Goal: Task Accomplishment & Management: Manage account settings

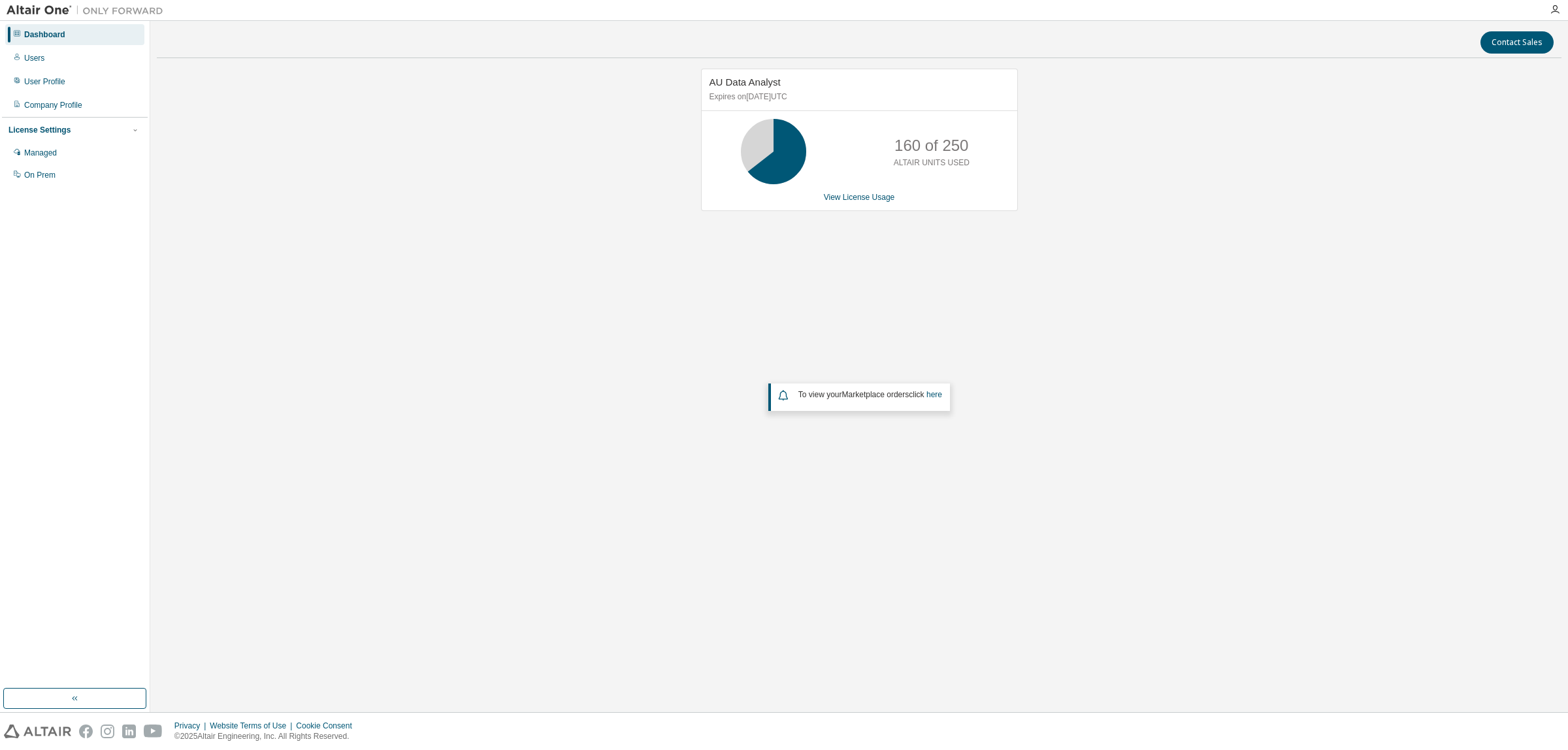
click at [864, 191] on div "AU Data Analyst Expires on September 15, 2025 UTC 160 of 250 ALTAIR UNITS USED …" at bounding box center [859, 140] width 317 height 143
click at [864, 198] on link "View License Usage" at bounding box center [859, 198] width 71 height 9
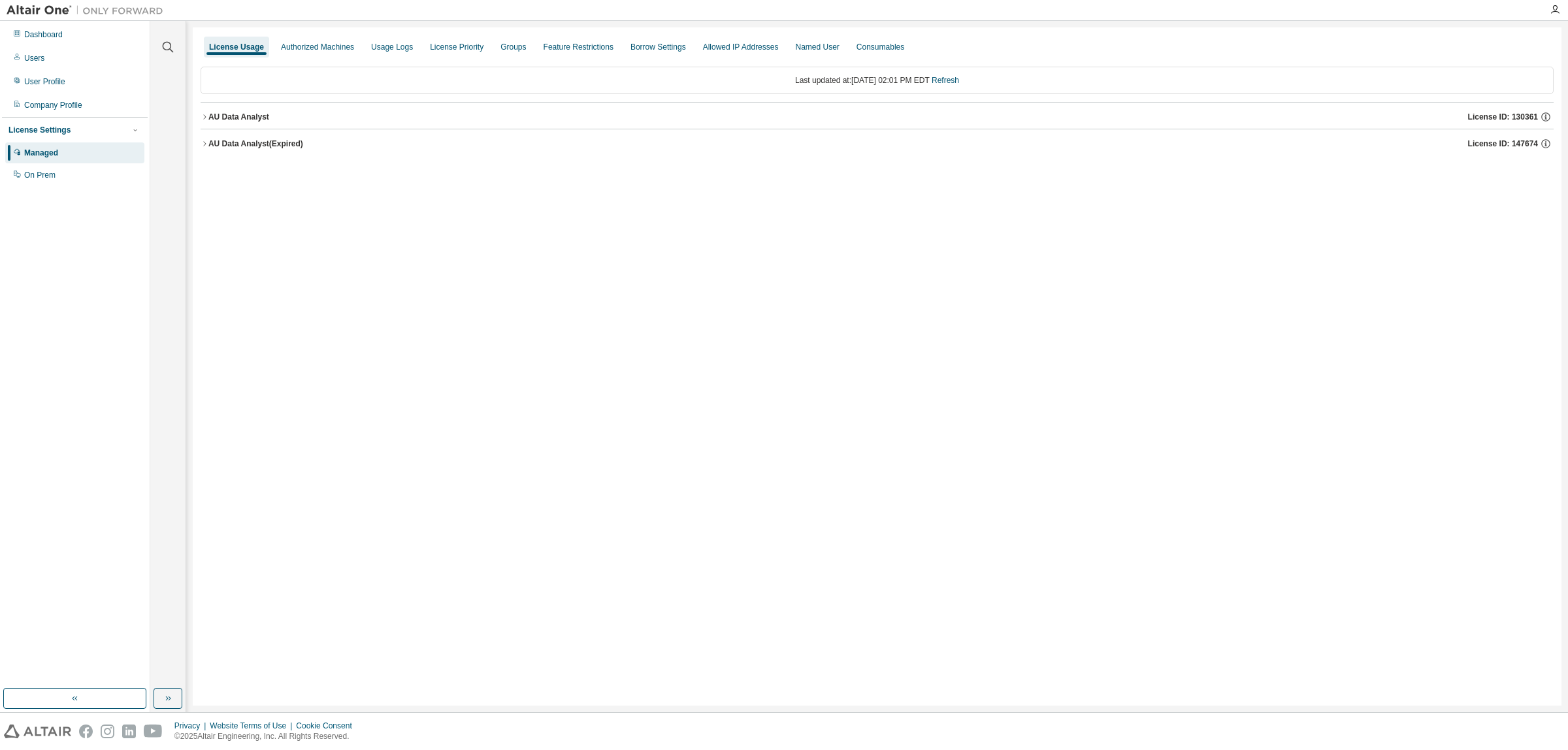
click at [215, 145] on div "AU Data Analyst (Expired)" at bounding box center [255, 144] width 95 height 10
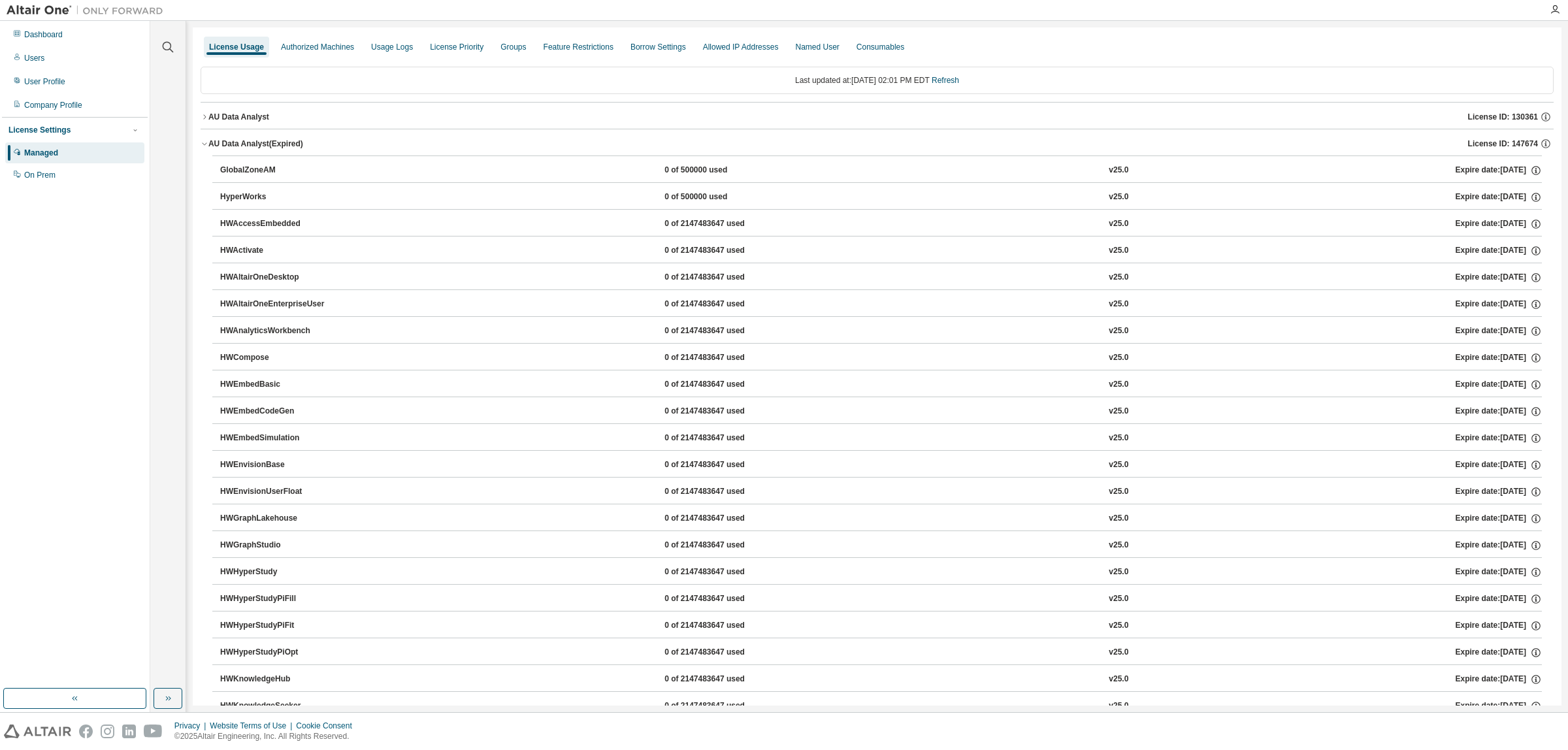
click at [206, 141] on icon "button" at bounding box center [204, 144] width 8 height 8
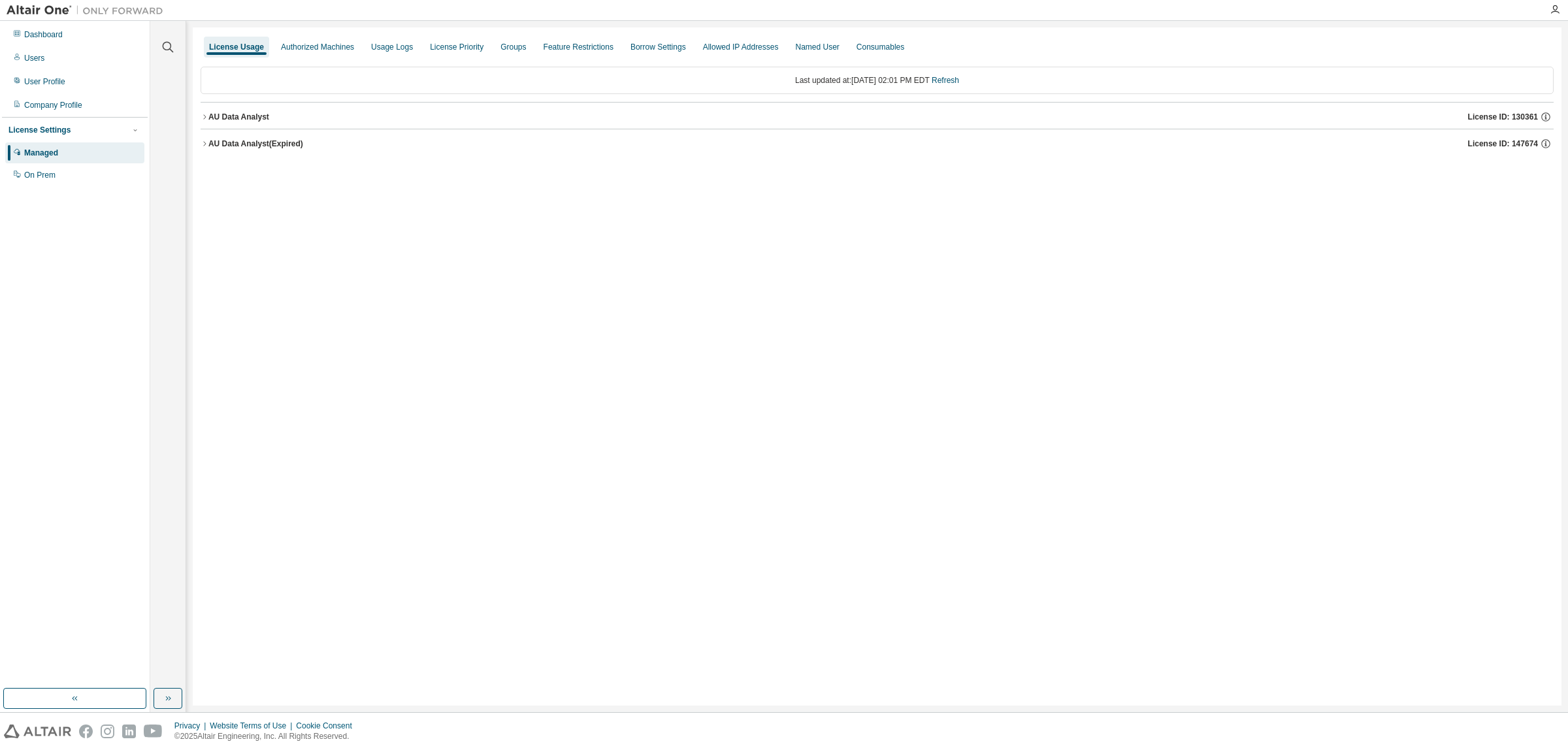
click at [206, 116] on icon "button" at bounding box center [204, 117] width 8 height 8
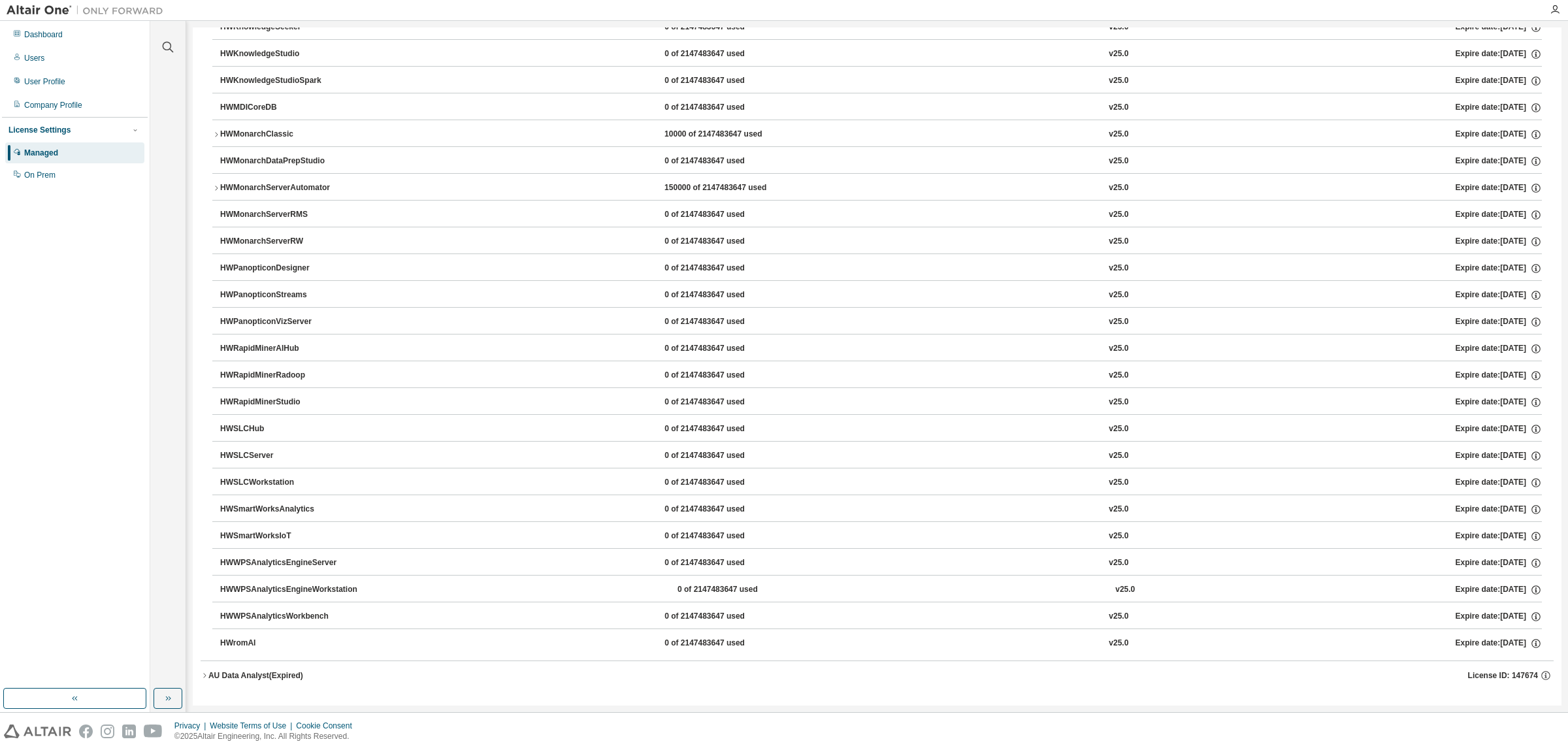
scroll to position [658, 0]
click at [214, 131] on icon "button" at bounding box center [216, 135] width 8 height 8
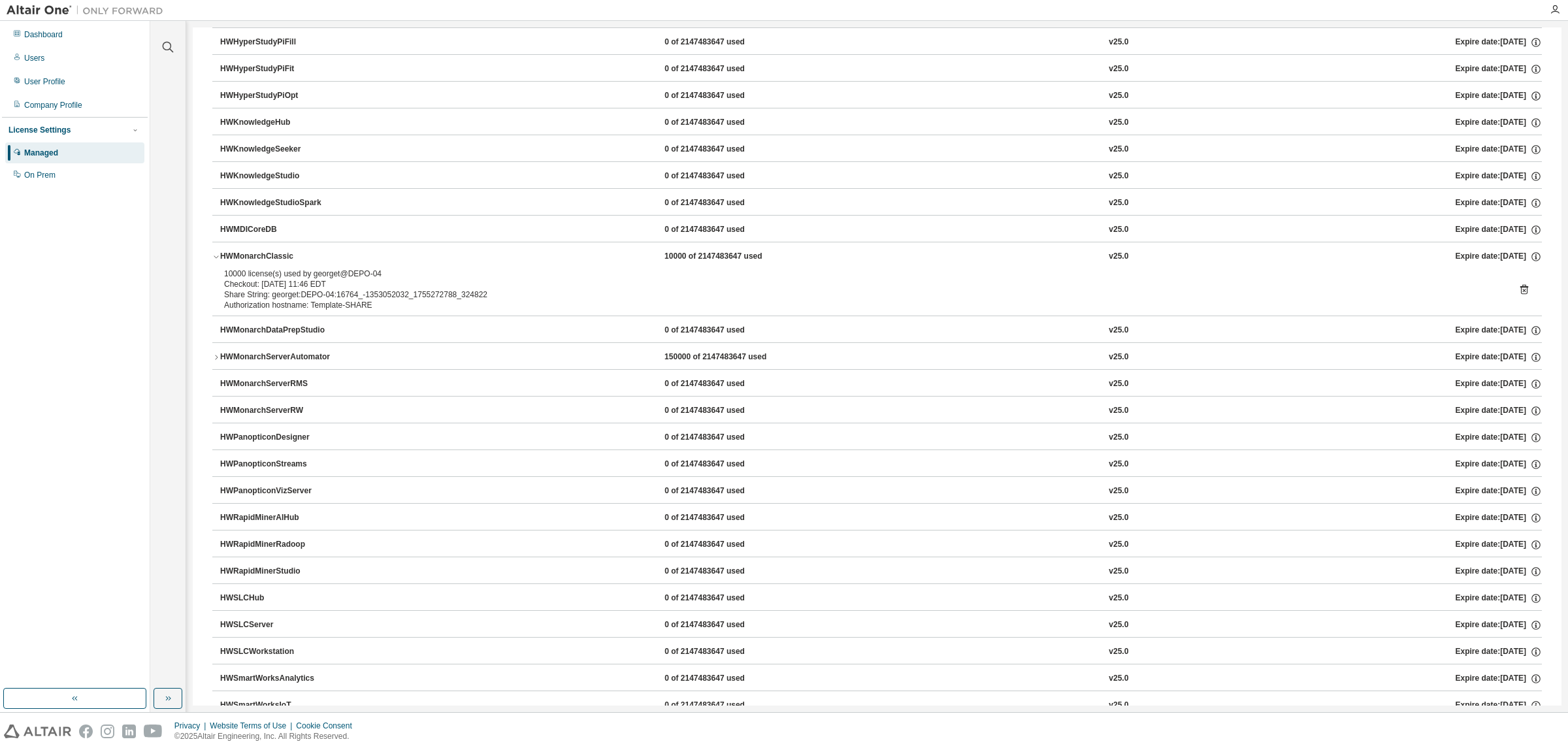
scroll to position [495, 0]
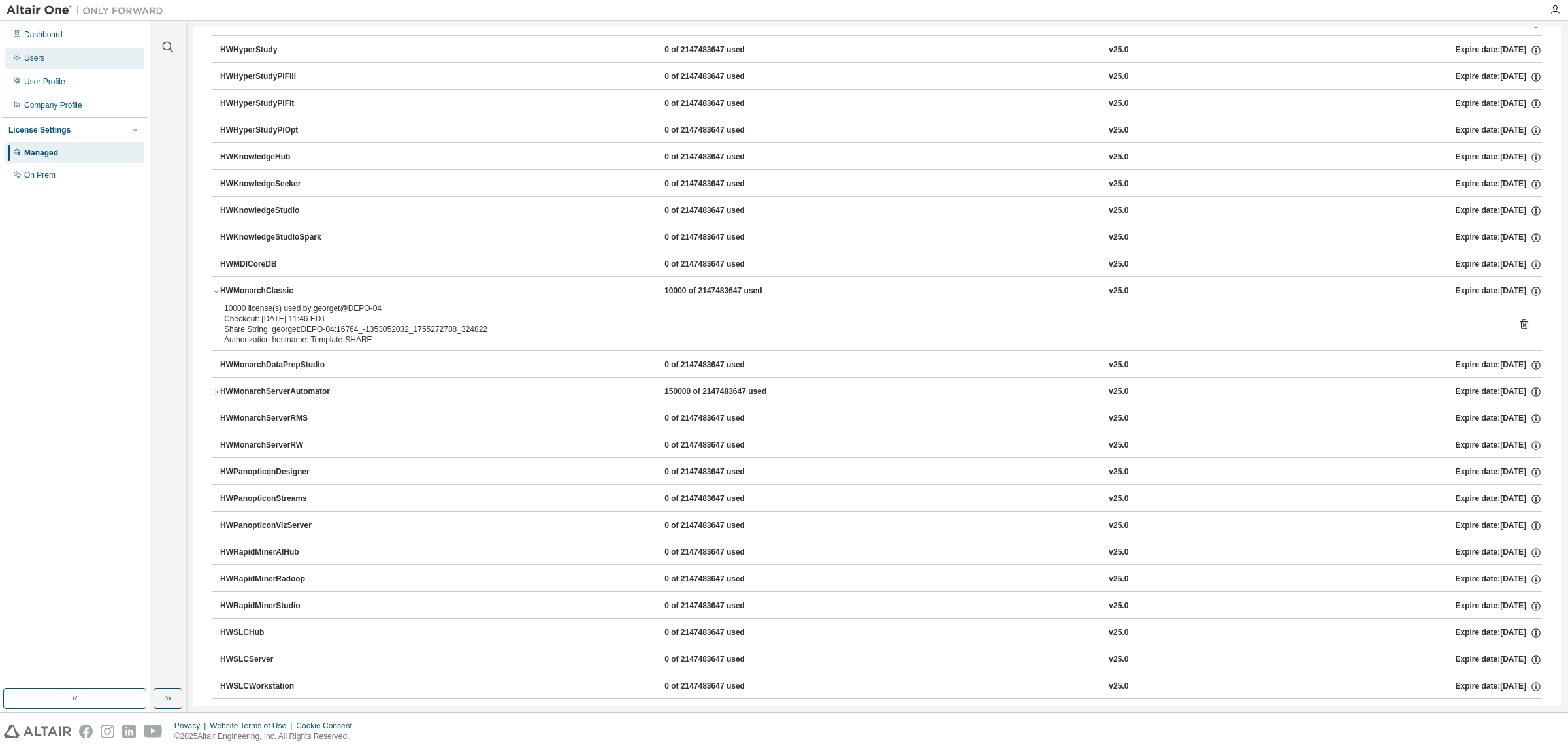
click at [38, 54] on div "Users" at bounding box center [34, 58] width 20 height 10
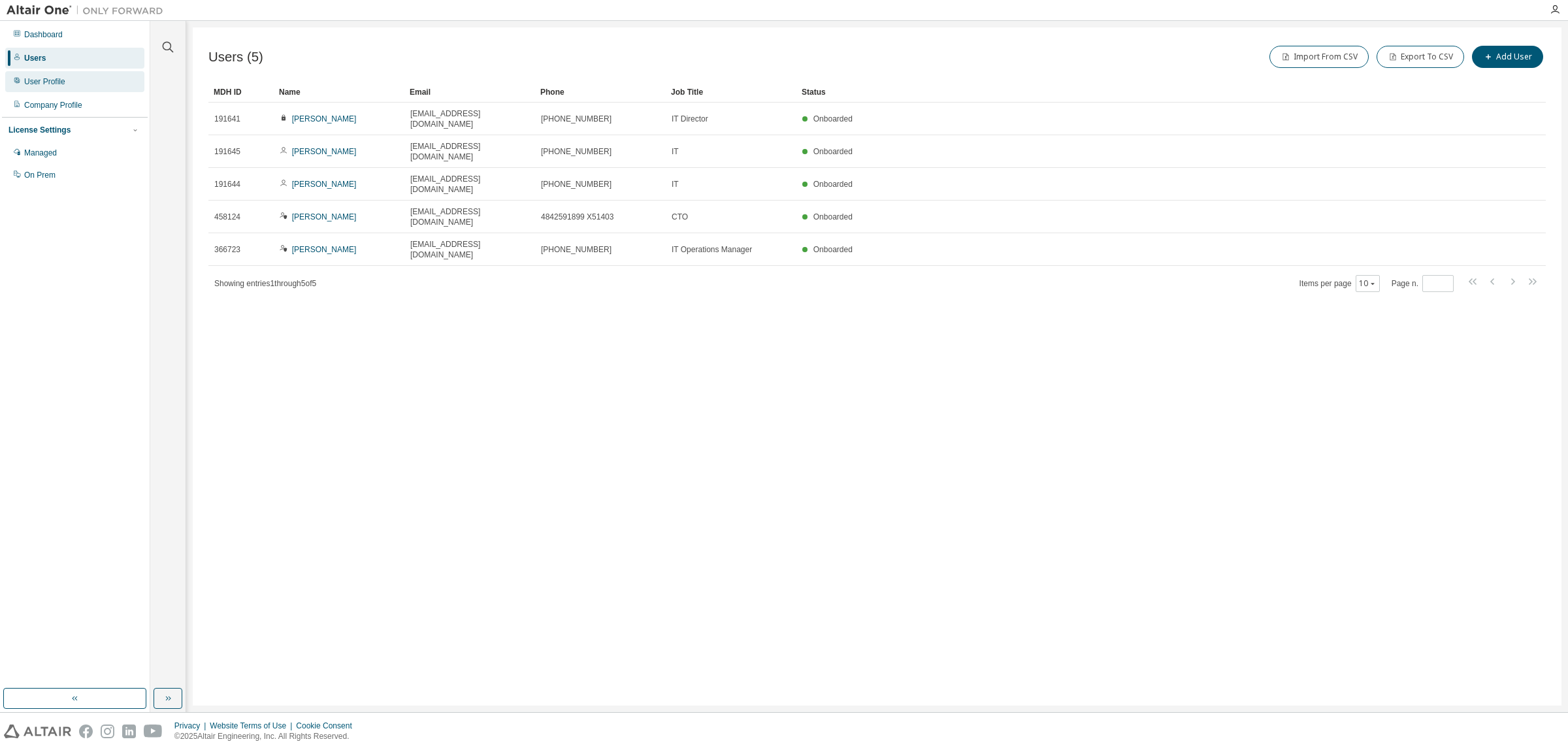
click at [45, 73] on div "User Profile" at bounding box center [75, 82] width 139 height 21
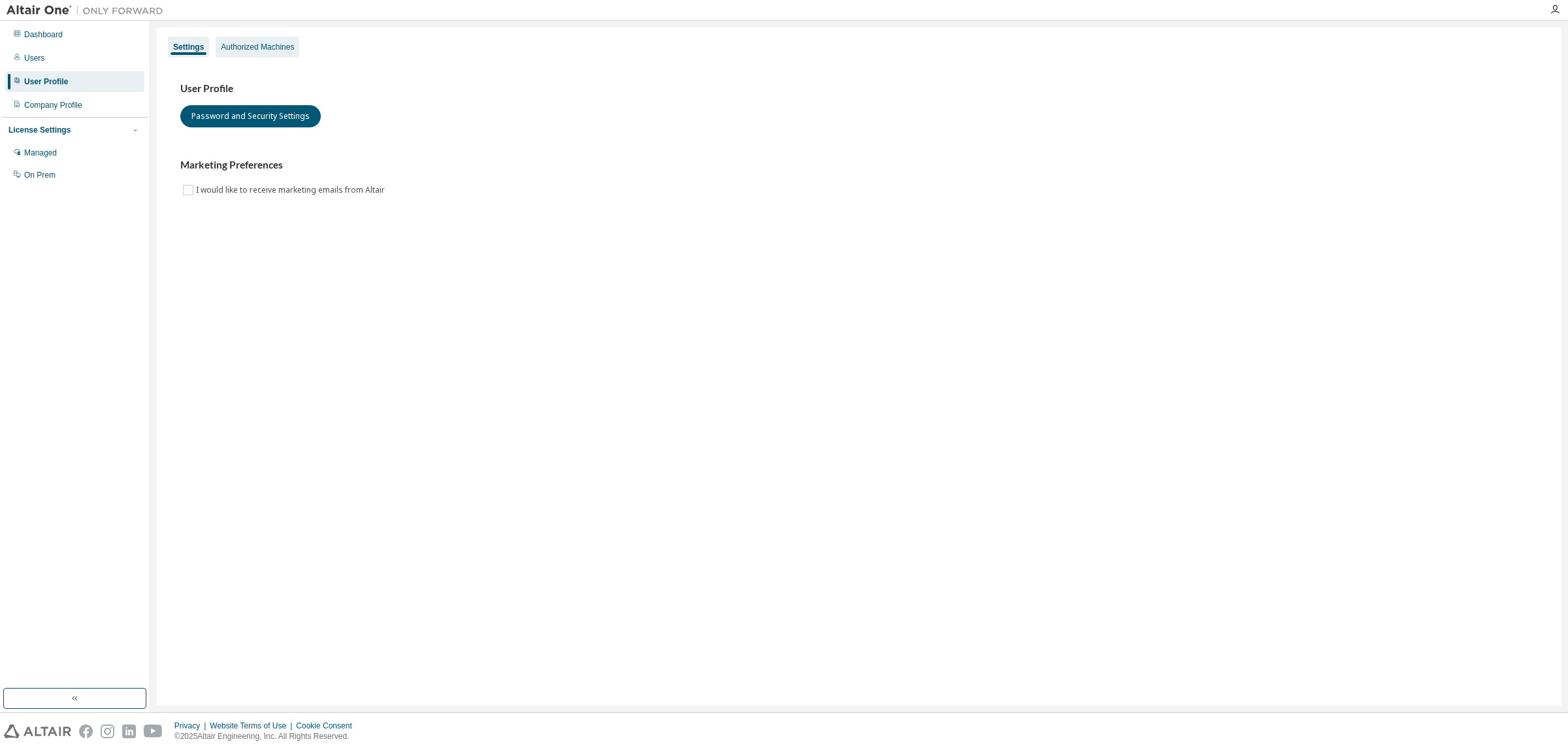
click at [268, 44] on div "Authorized Machines" at bounding box center [257, 47] width 73 height 10
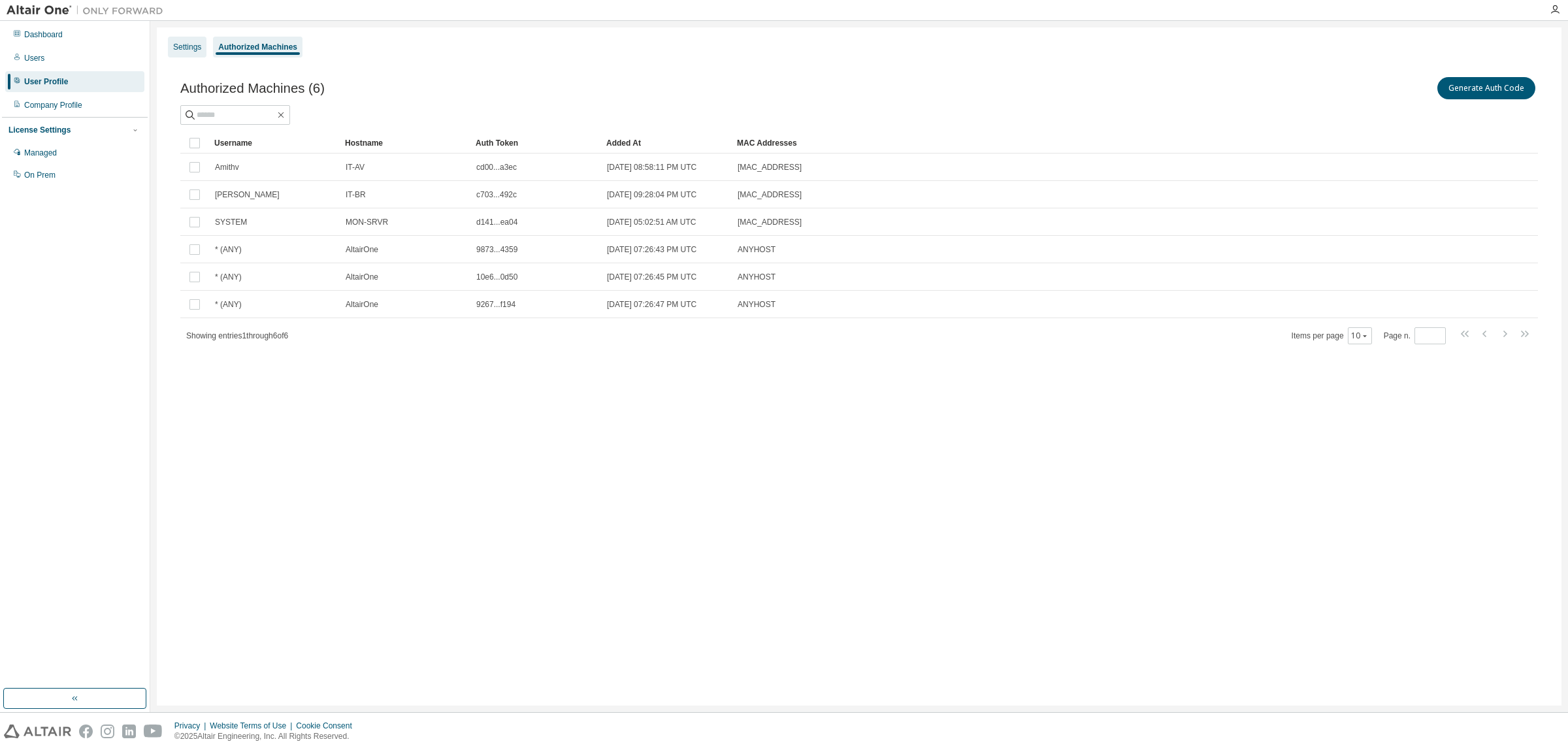
click at [191, 46] on div "Settings" at bounding box center [187, 47] width 28 height 10
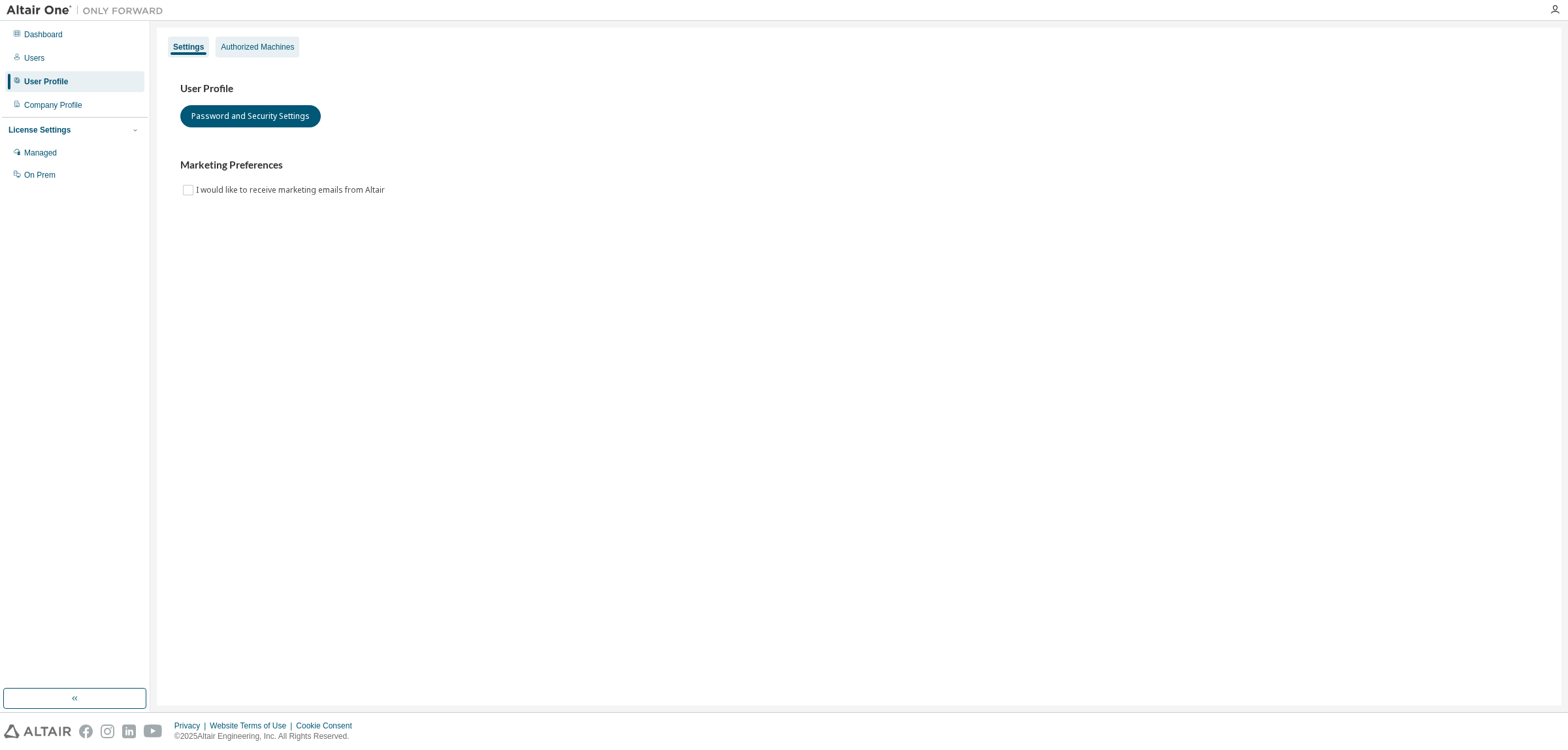
click at [243, 37] on div "Authorized Machines" at bounding box center [257, 47] width 84 height 21
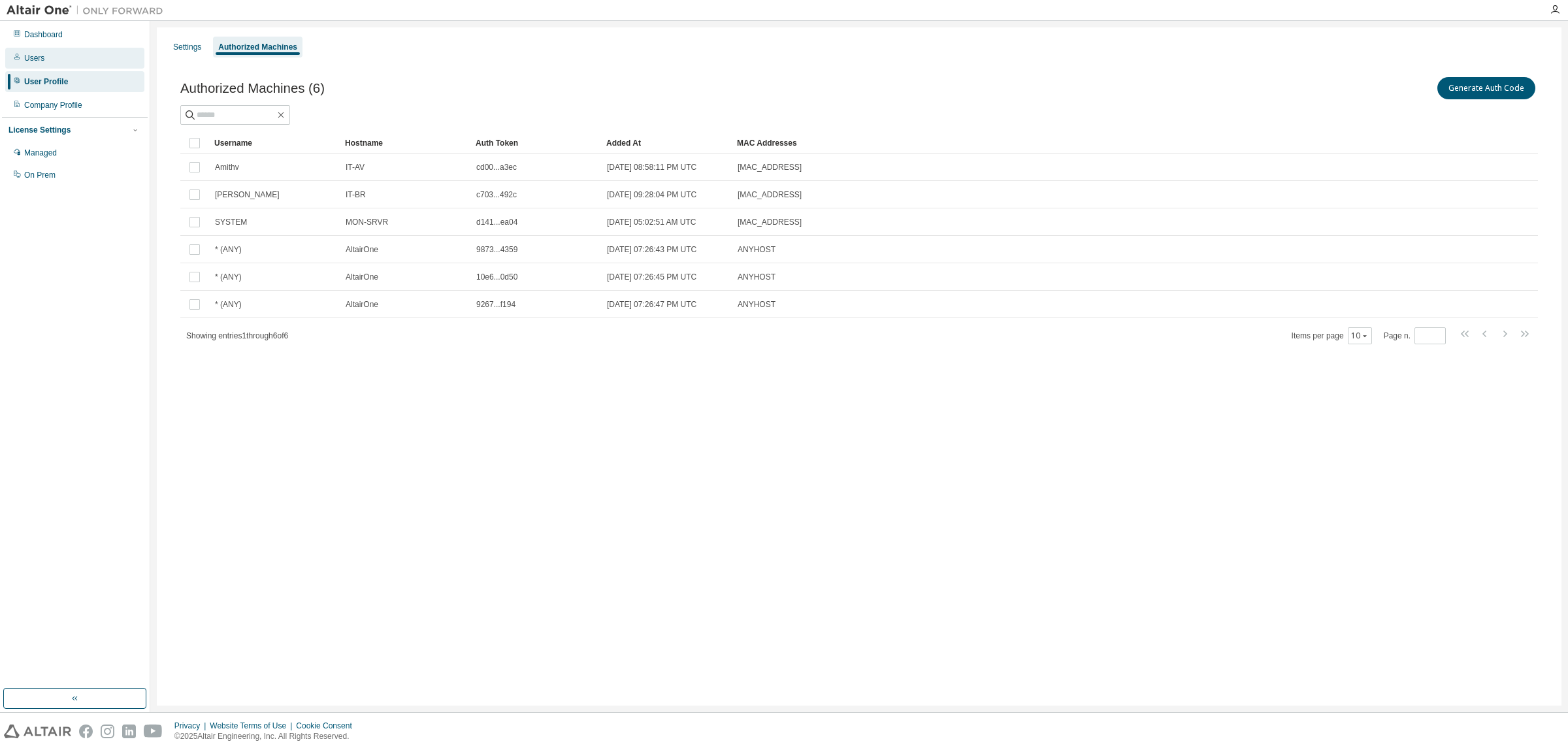
click at [33, 57] on div "Users" at bounding box center [34, 58] width 20 height 10
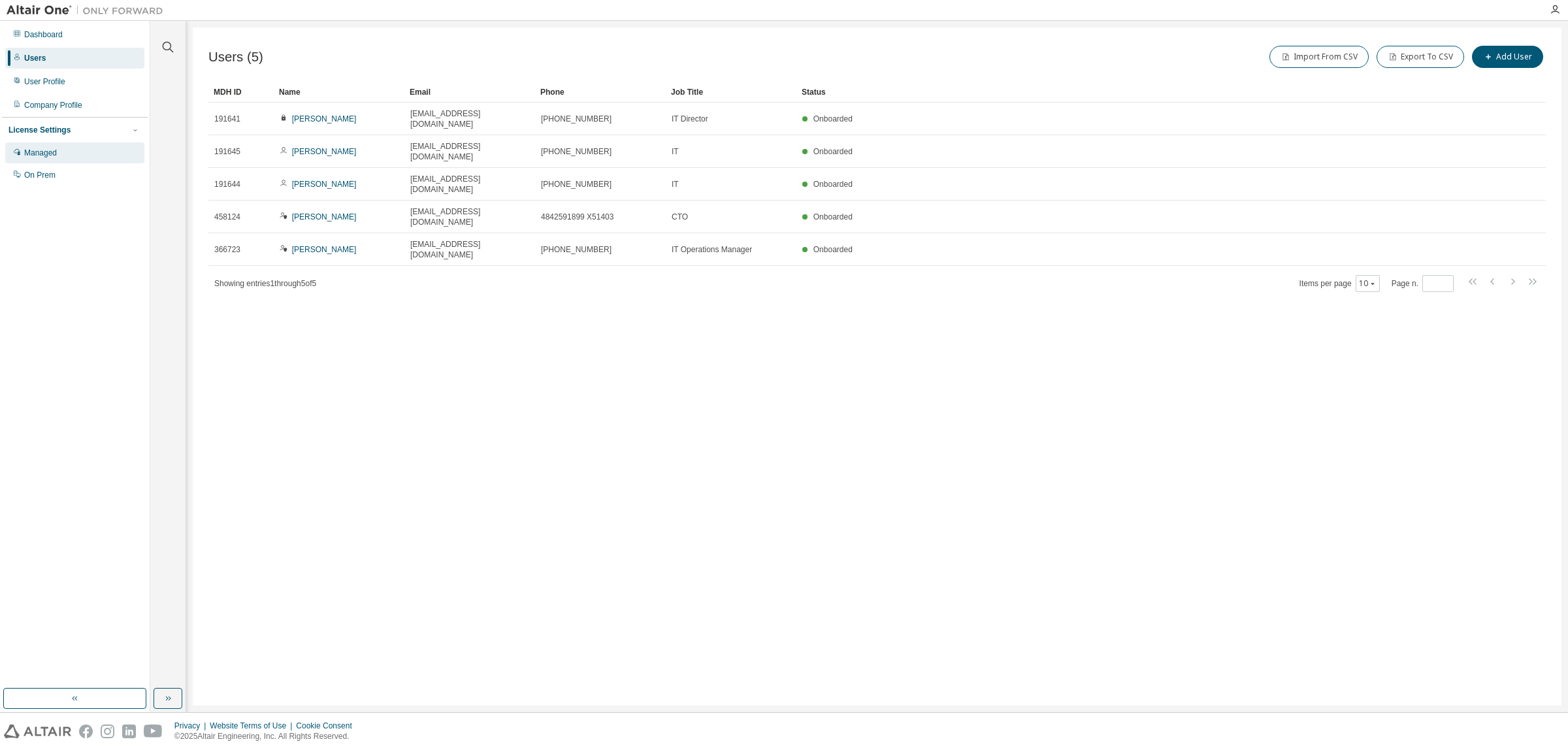
click at [40, 154] on div "Managed" at bounding box center [41, 153] width 33 height 10
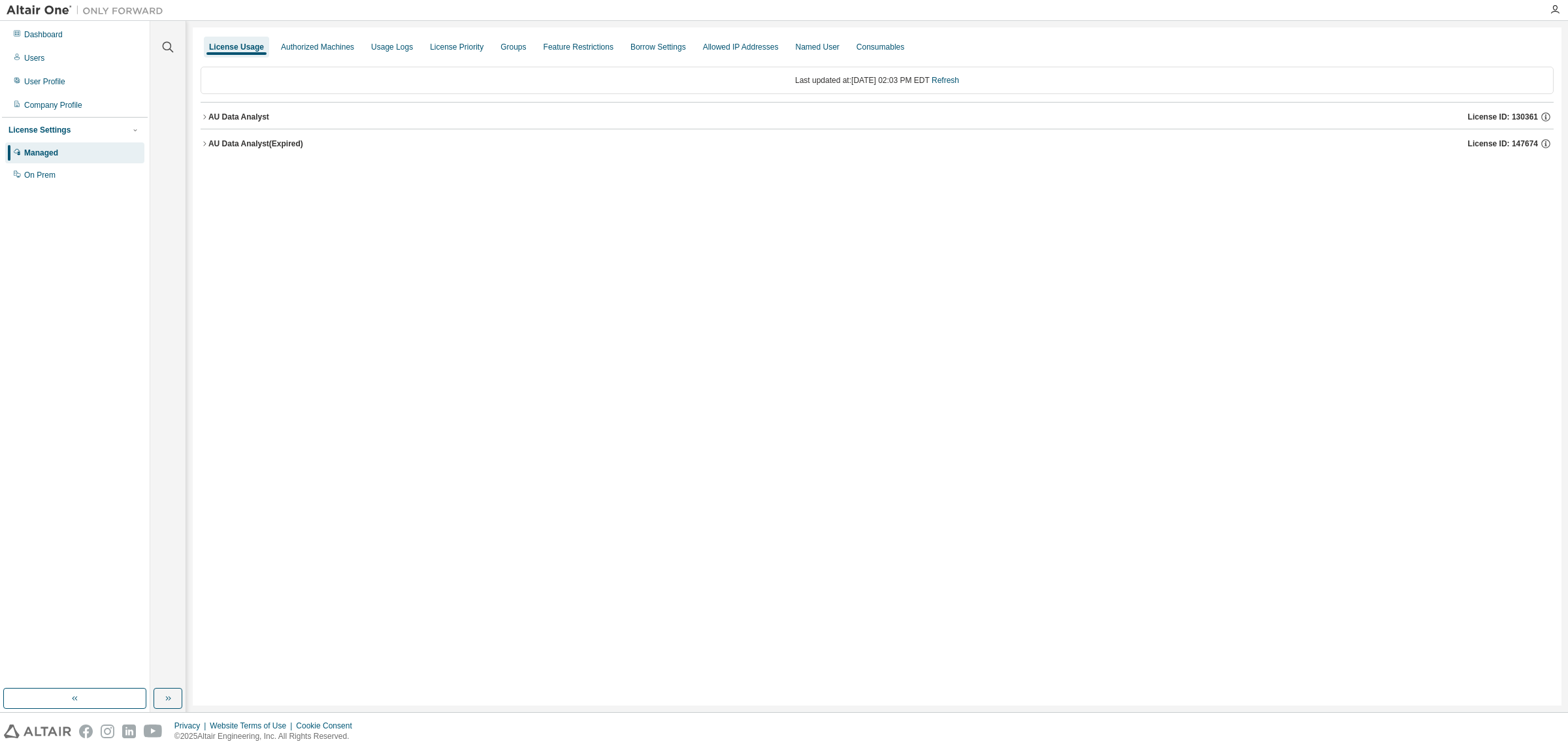
click at [229, 110] on button "AU Data Analyst License ID: 130361" at bounding box center [877, 117] width 1353 height 29
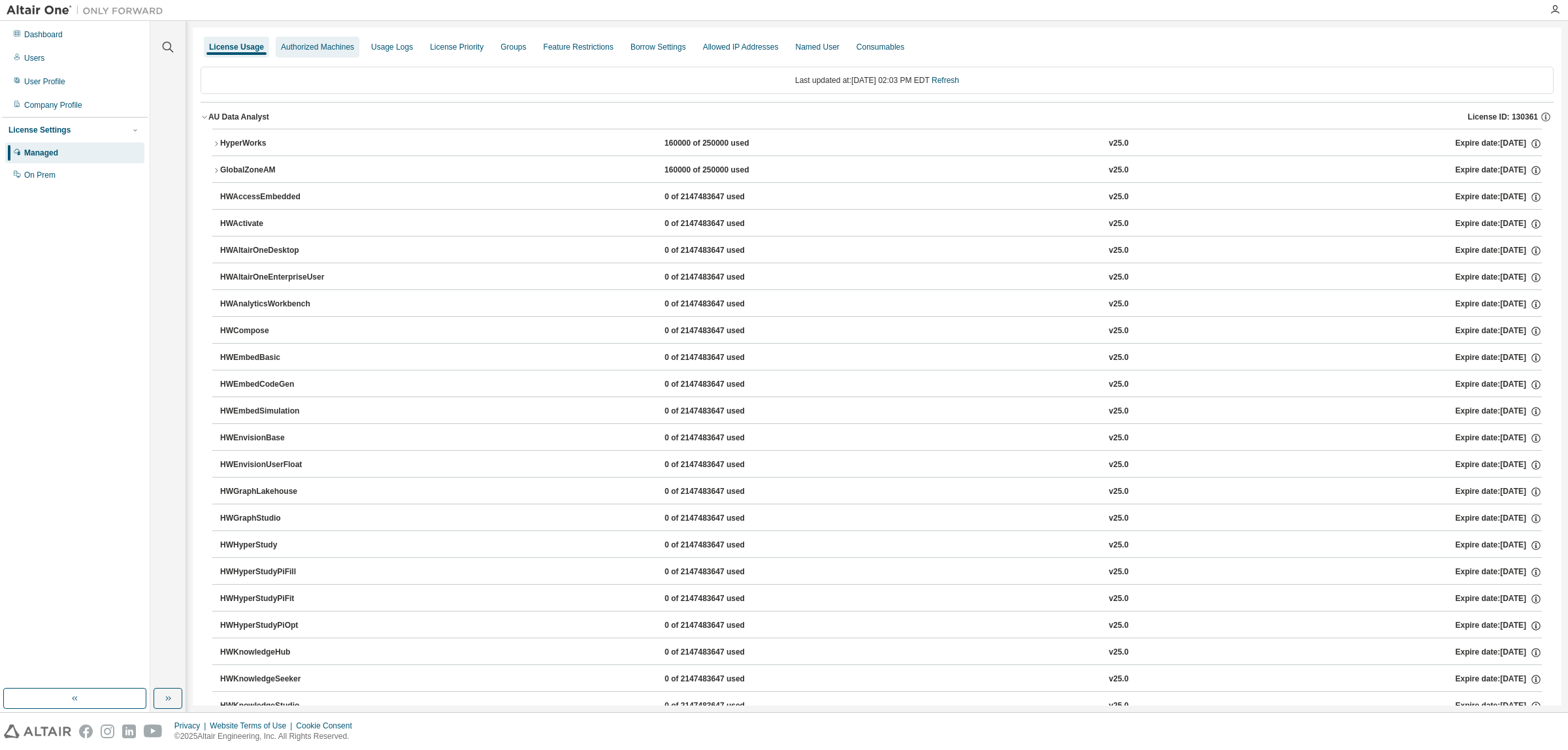
click at [313, 46] on div "Authorized Machines" at bounding box center [317, 47] width 73 height 10
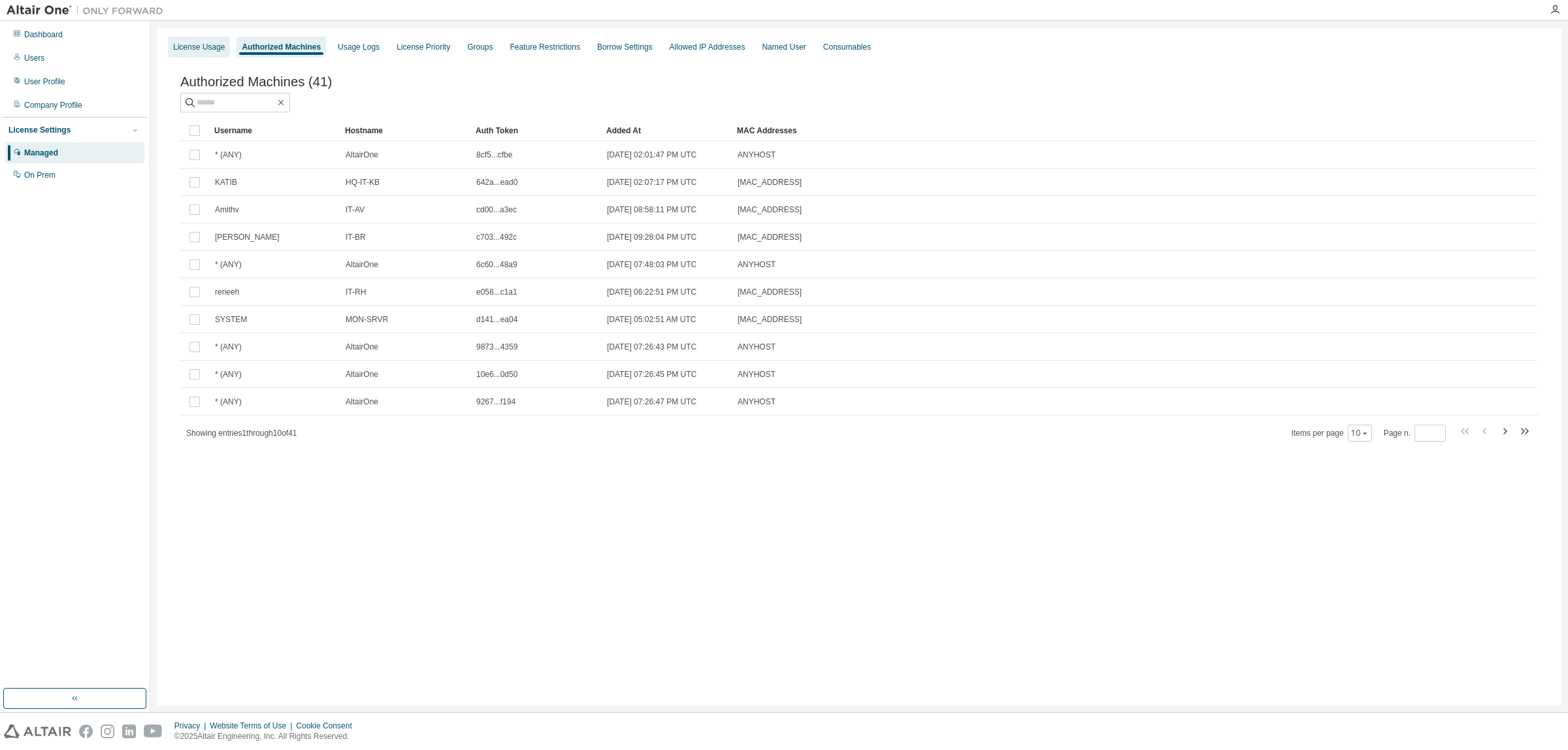
click at [207, 43] on div "License Usage" at bounding box center [199, 47] width 52 height 10
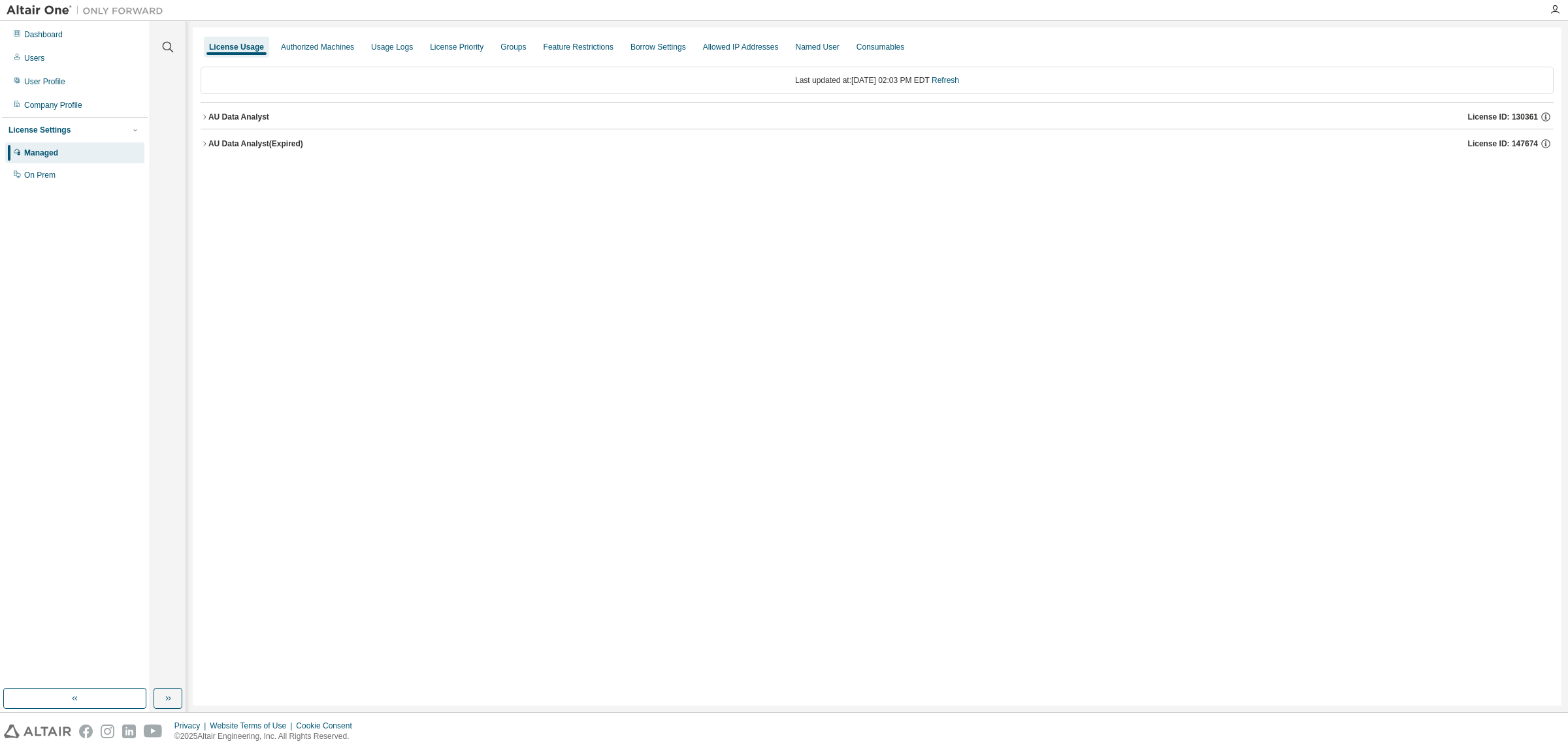
click at [204, 121] on icon "button" at bounding box center [204, 117] width 8 height 8
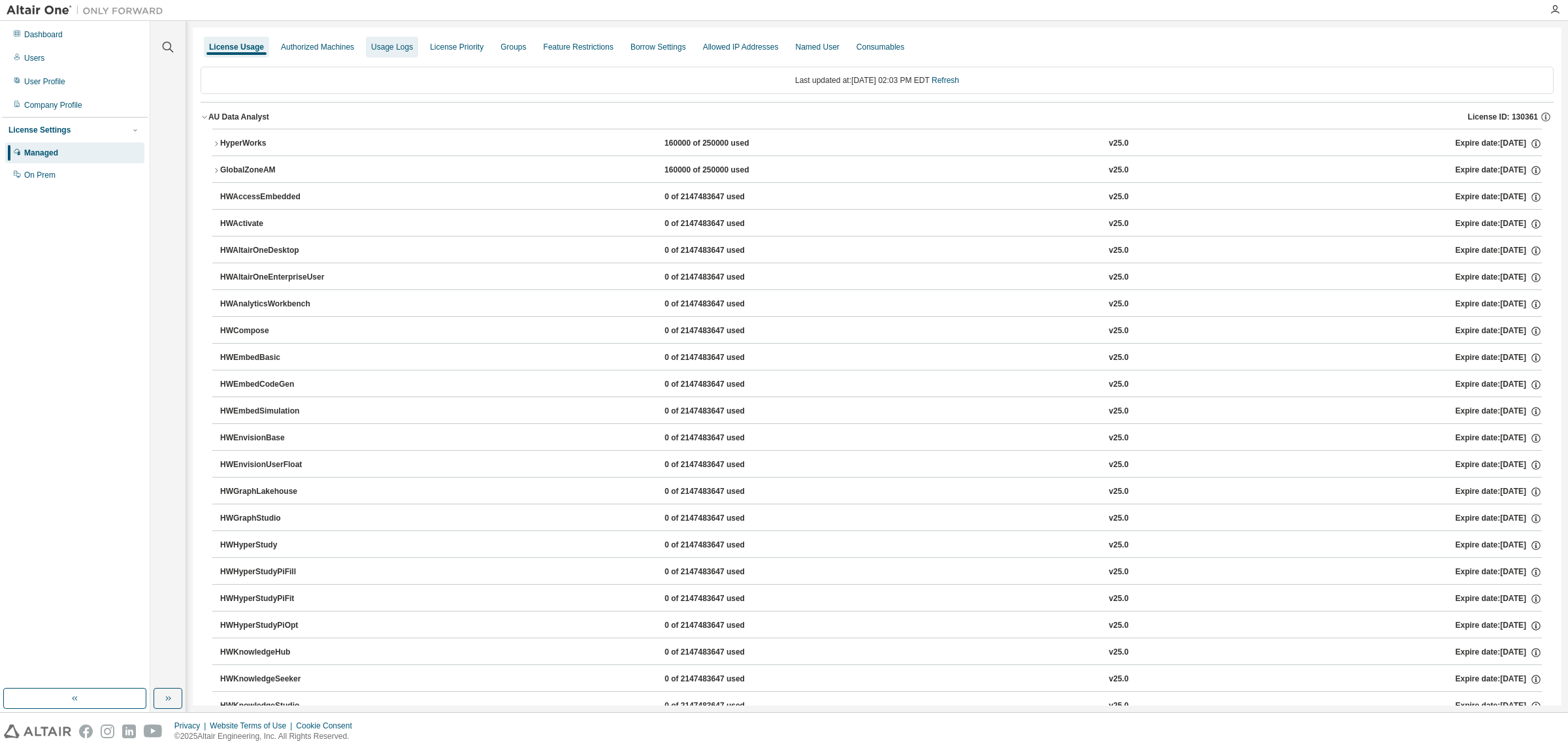
click at [403, 51] on div "Usage Logs" at bounding box center [392, 47] width 42 height 10
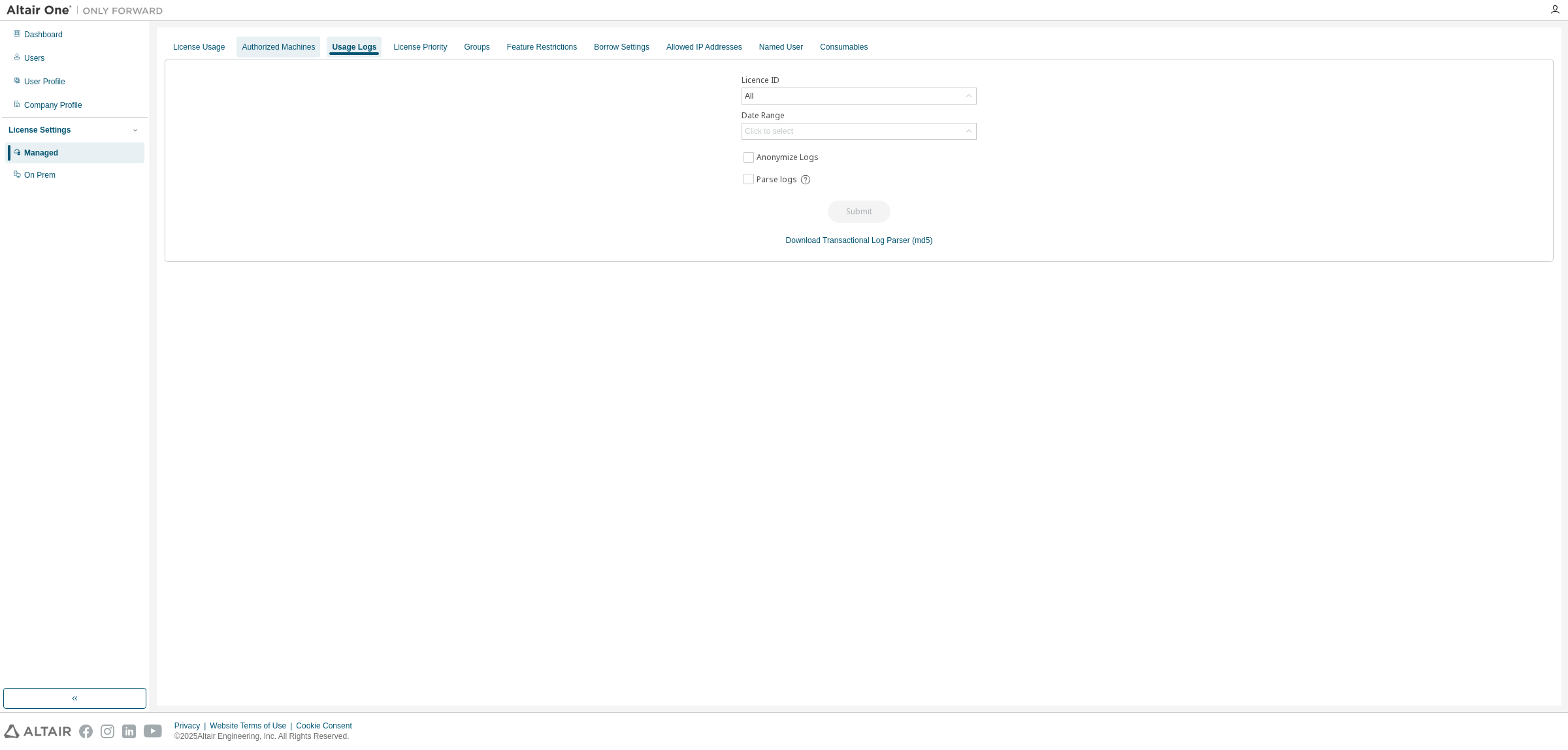
click at [296, 54] on div "Authorized Machines" at bounding box center [278, 47] width 84 height 21
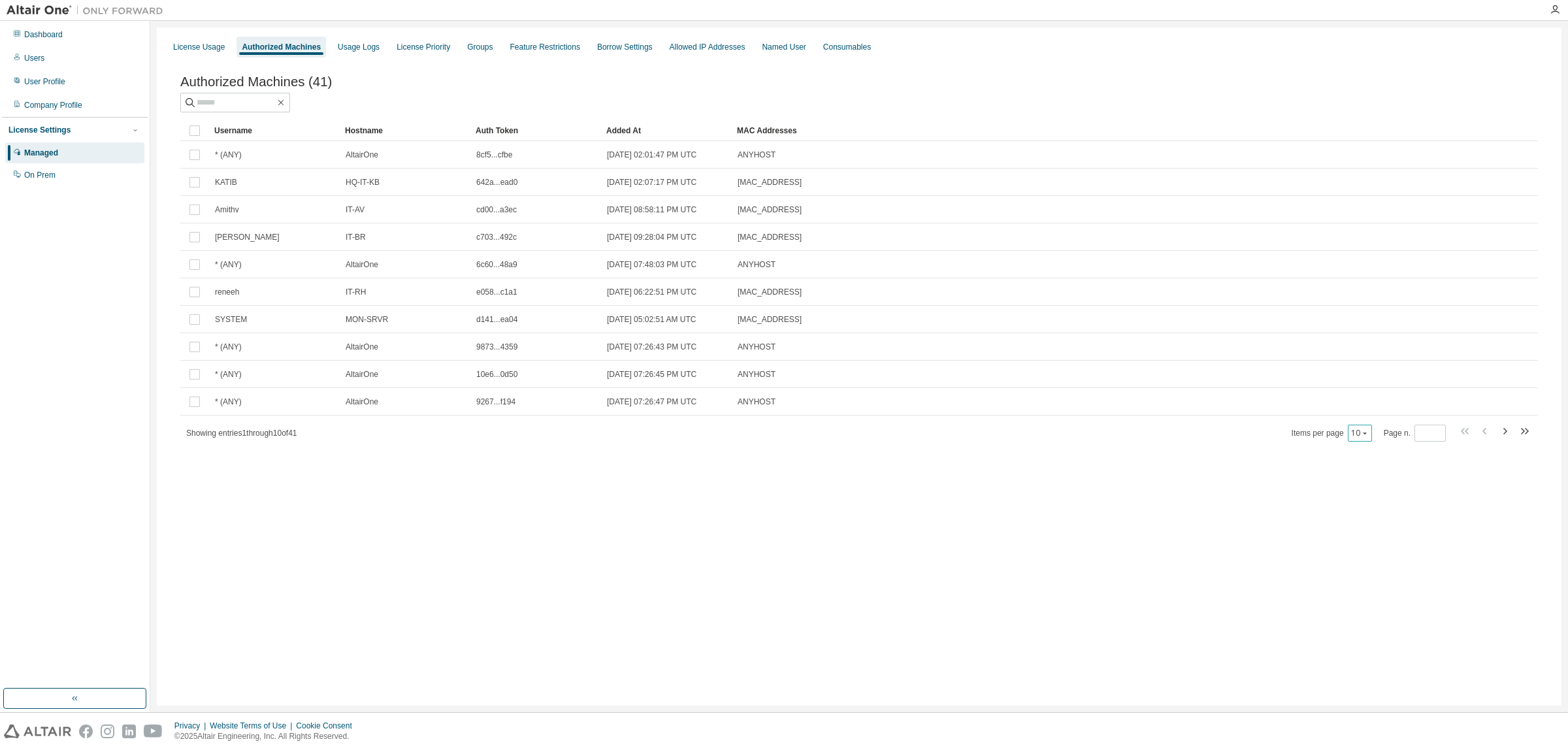
click at [1363, 435] on icon "button" at bounding box center [1365, 433] width 8 height 8
click at [1369, 495] on div "50" at bounding box center [1400, 501] width 105 height 16
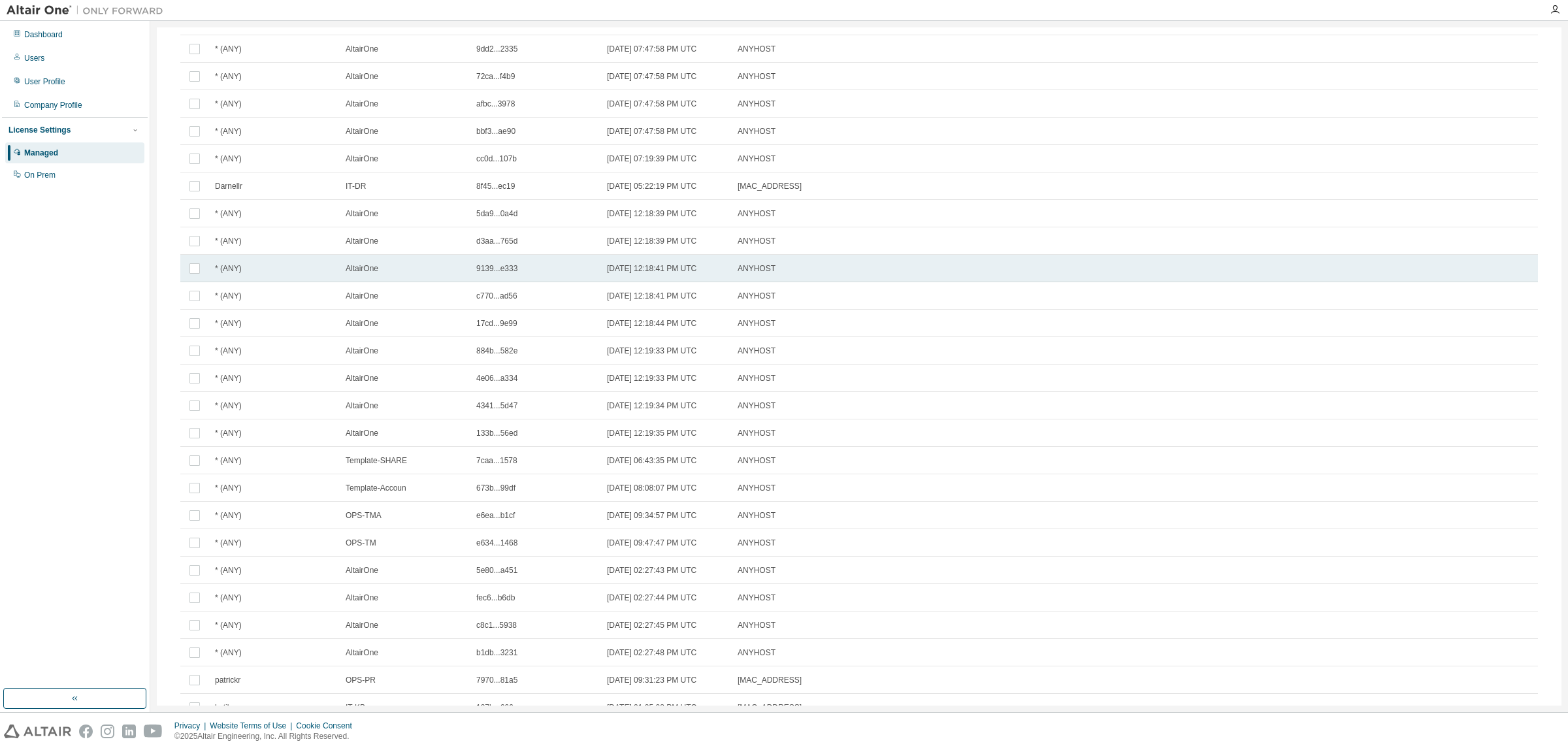
scroll to position [630, 0]
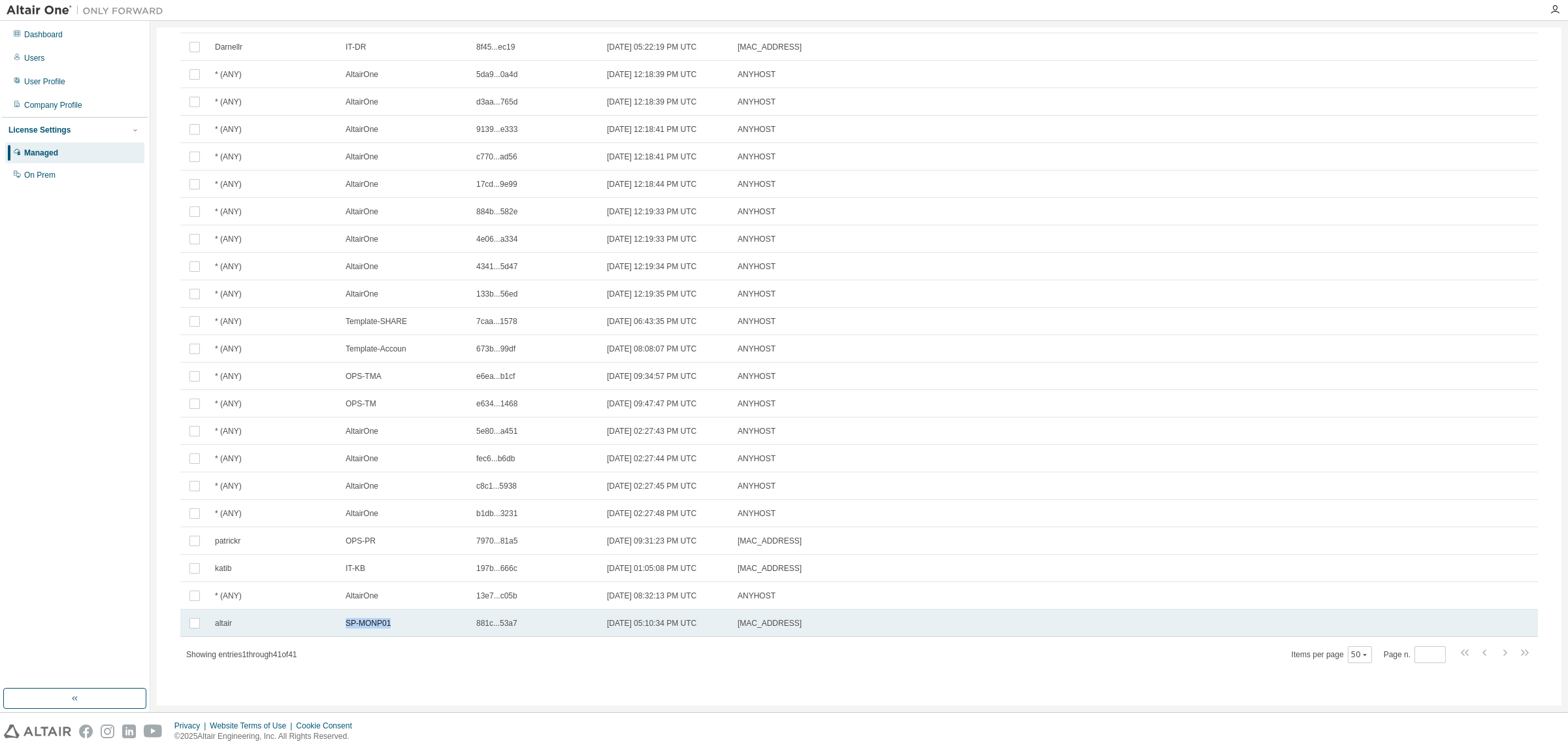
drag, startPoint x: 346, startPoint y: 625, endPoint x: 406, endPoint y: 621, distance: 60.1
click at [406, 621] on div "SP-MONP01" at bounding box center [405, 623] width 119 height 10
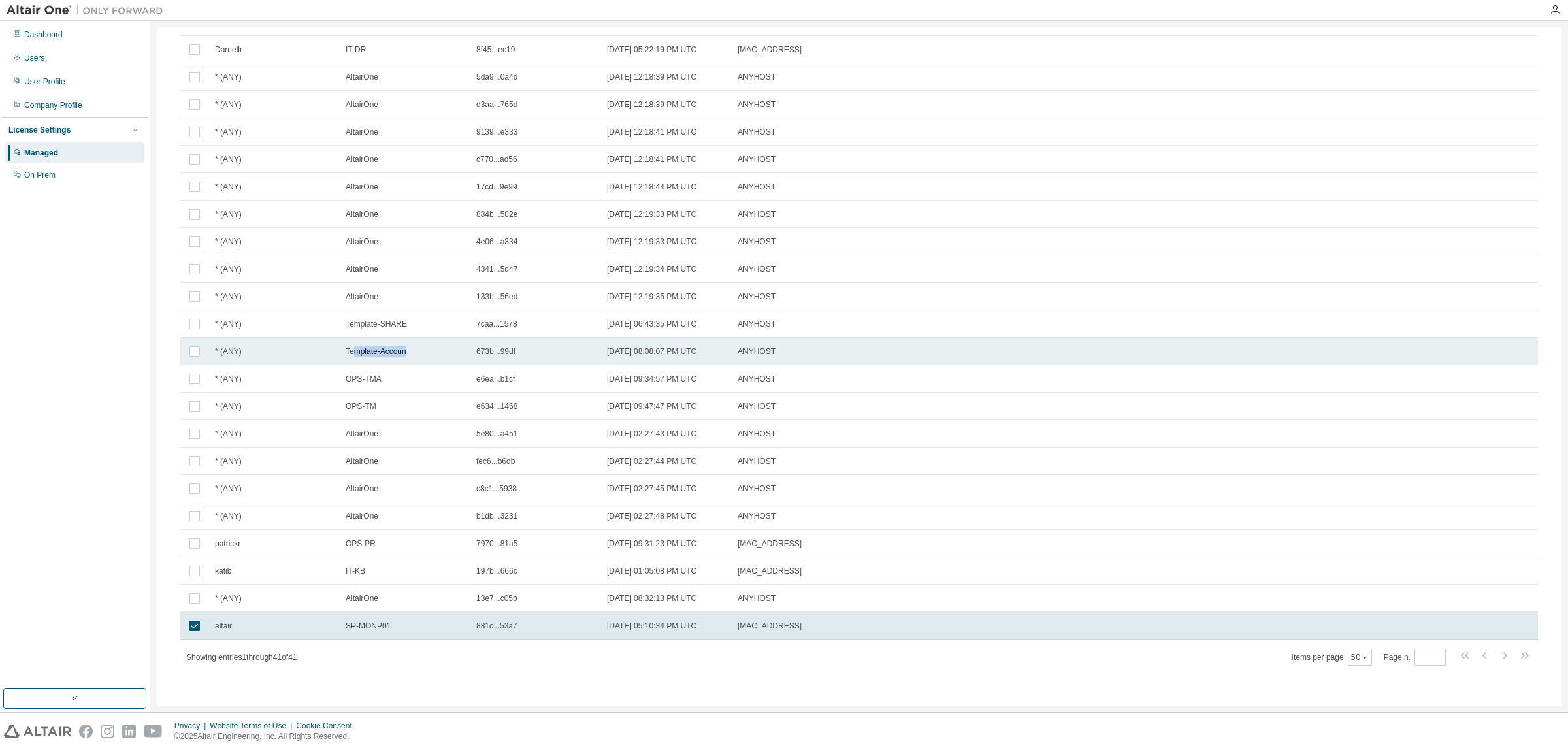
drag, startPoint x: 353, startPoint y: 348, endPoint x: 430, endPoint y: 360, distance: 77.9
click at [430, 360] on td "Template-Accoun" at bounding box center [405, 351] width 131 height 27
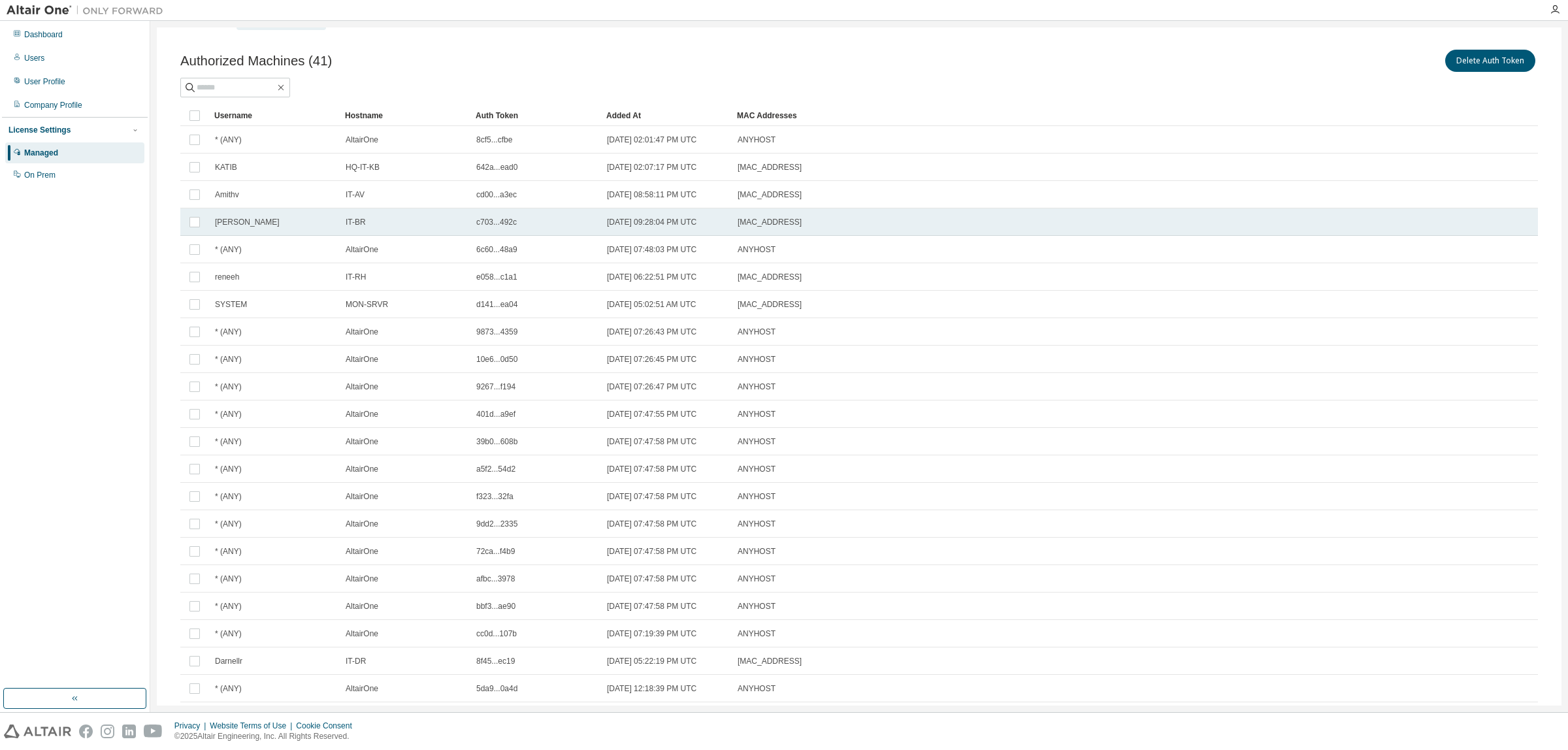
scroll to position [0, 0]
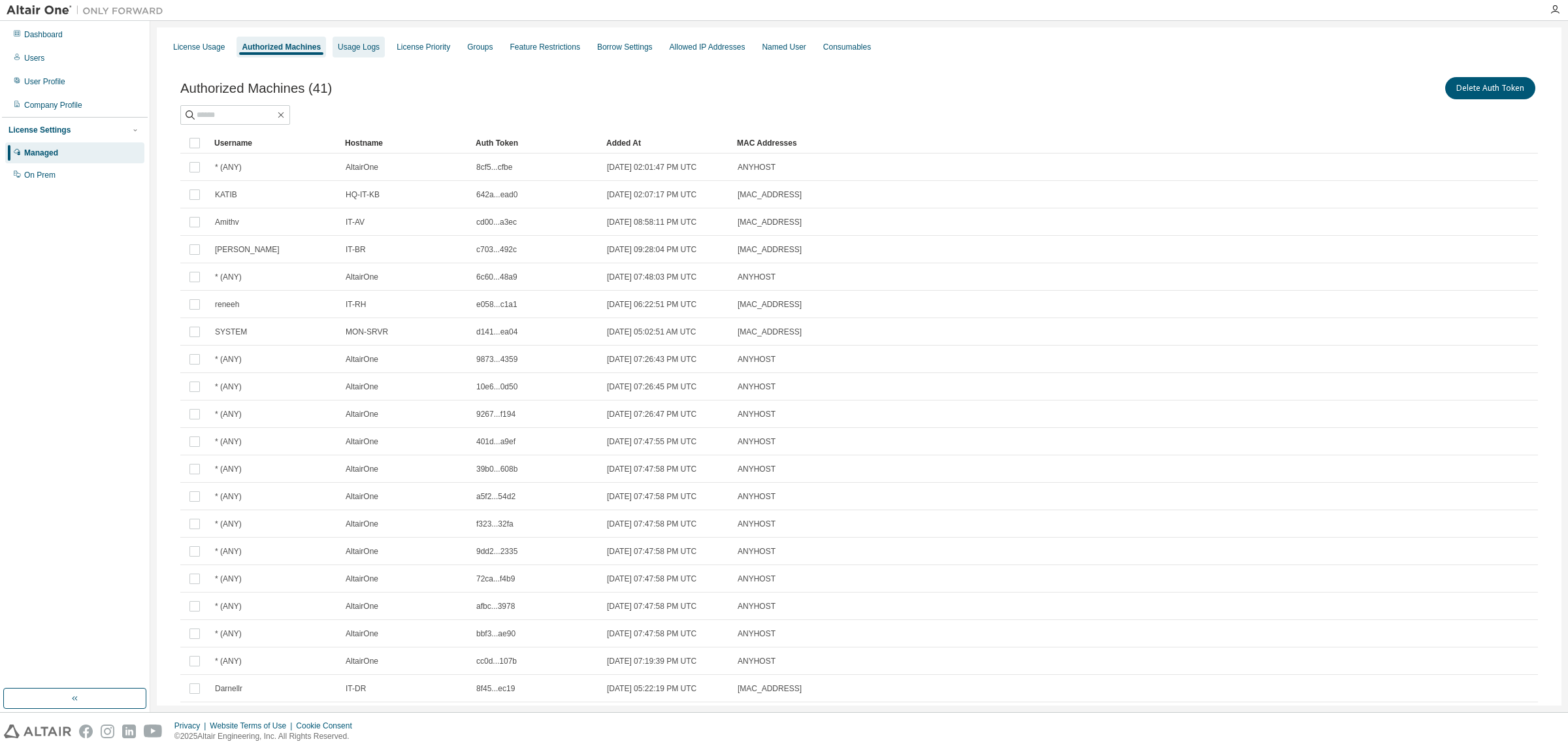
click at [369, 42] on div "Usage Logs" at bounding box center [359, 47] width 42 height 10
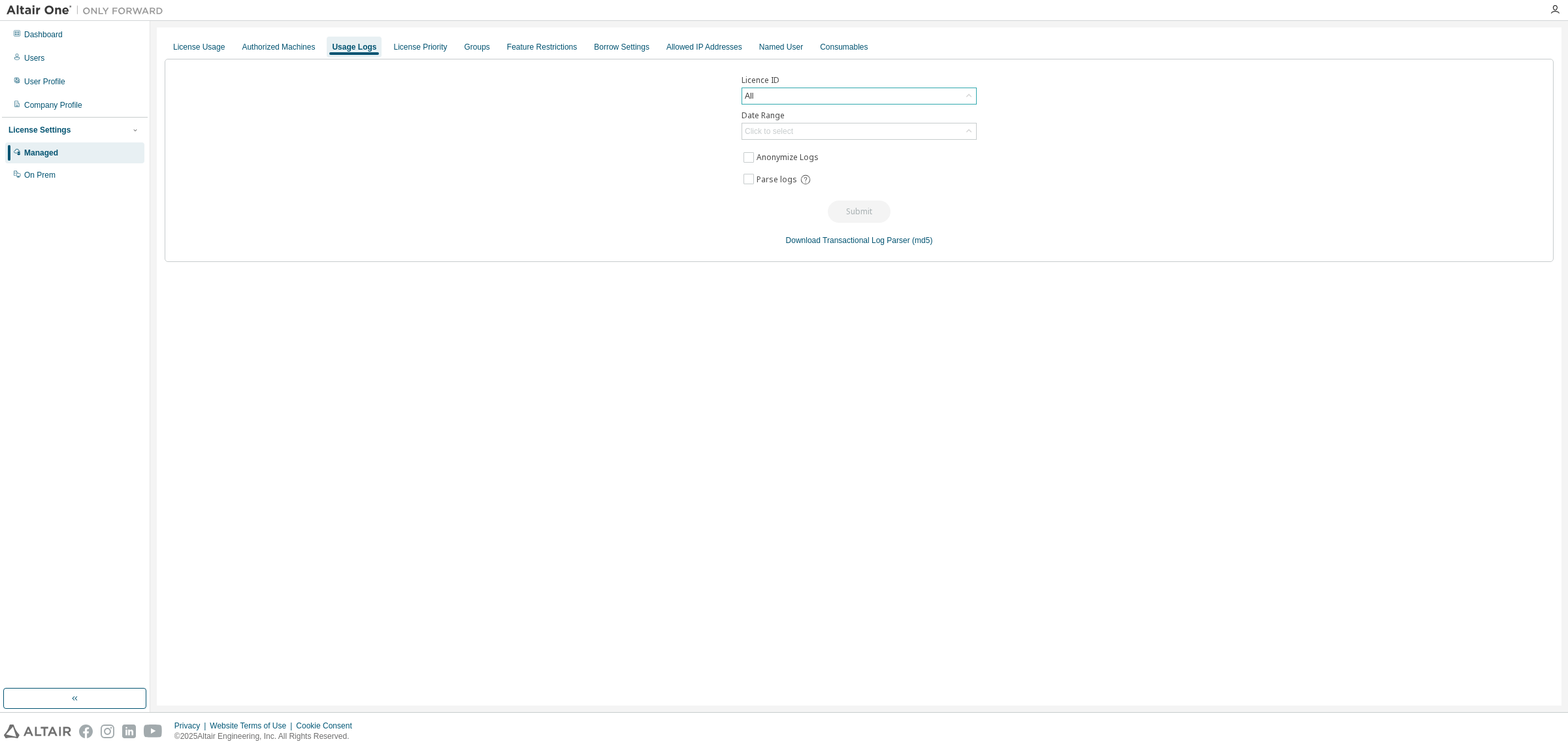
click at [827, 92] on div "All" at bounding box center [859, 96] width 234 height 16
click at [825, 132] on li "All" at bounding box center [858, 134] width 231 height 17
click at [853, 126] on div "Click to select" at bounding box center [859, 132] width 234 height 16
click at [784, 169] on li "Last 30 days" at bounding box center [858, 169] width 231 height 17
click at [874, 213] on button "Submit" at bounding box center [859, 211] width 63 height 22
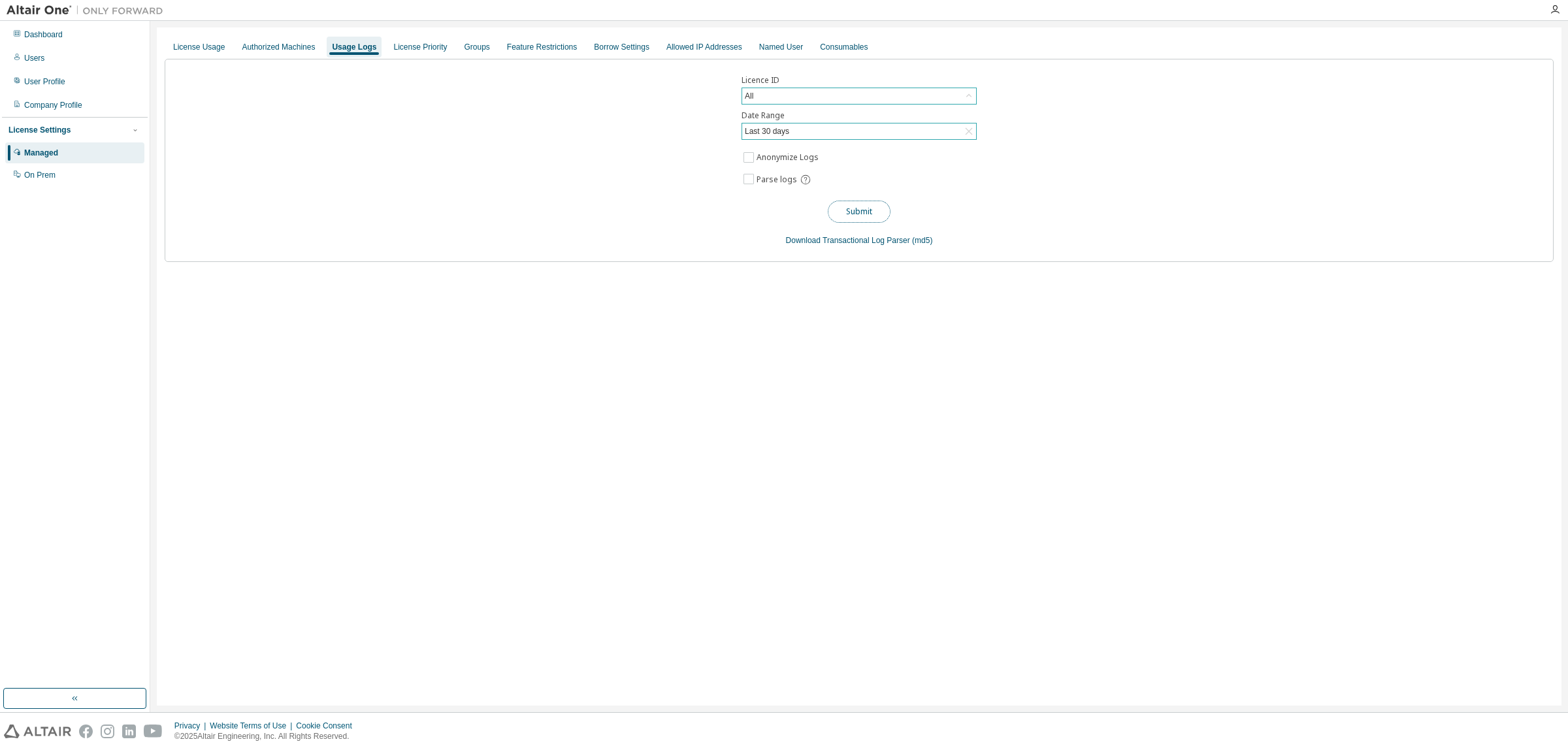
click at [849, 207] on button "Submit" at bounding box center [859, 211] width 63 height 22
click at [817, 131] on div "Last 30 days" at bounding box center [859, 132] width 234 height 16
click at [807, 182] on li "Year to date" at bounding box center [858, 186] width 231 height 17
click at [860, 207] on button "Submit" at bounding box center [859, 211] width 63 height 22
click at [864, 212] on button "Submit" at bounding box center [859, 211] width 63 height 22
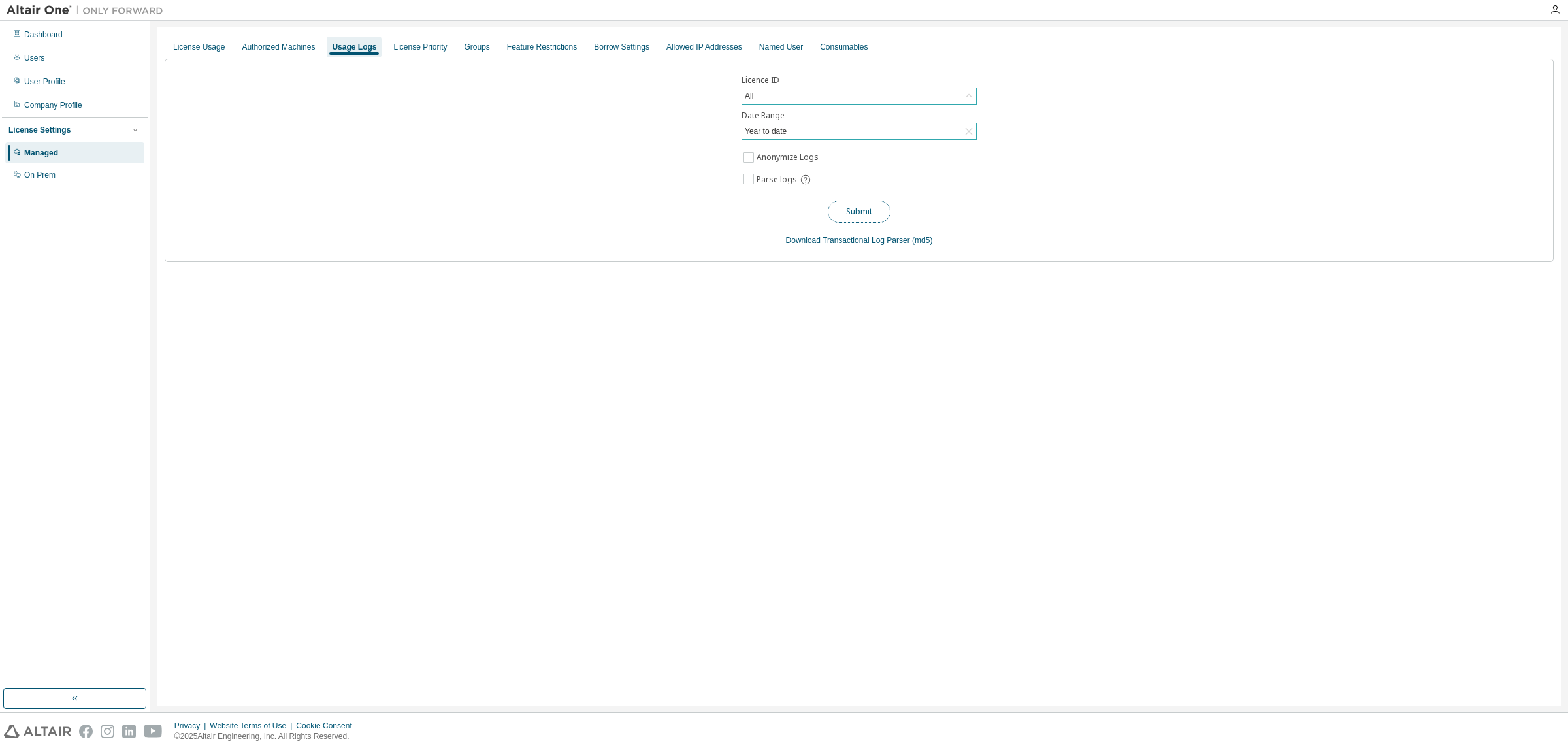
click at [858, 207] on button "Submit" at bounding box center [859, 211] width 63 height 22
click at [438, 44] on div "License Priority" at bounding box center [420, 47] width 54 height 10
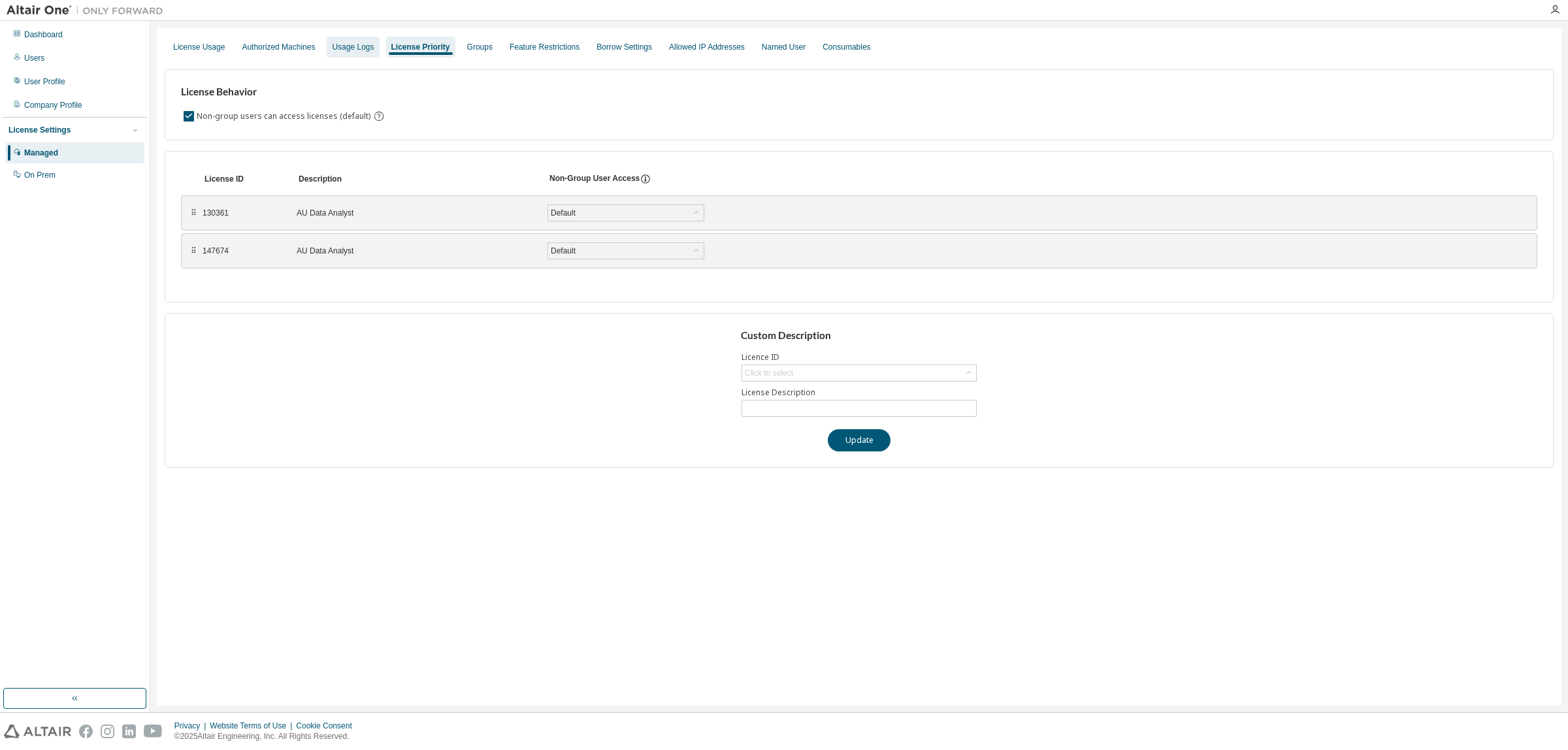
click at [374, 43] on div "Usage Logs" at bounding box center [353, 47] width 42 height 10
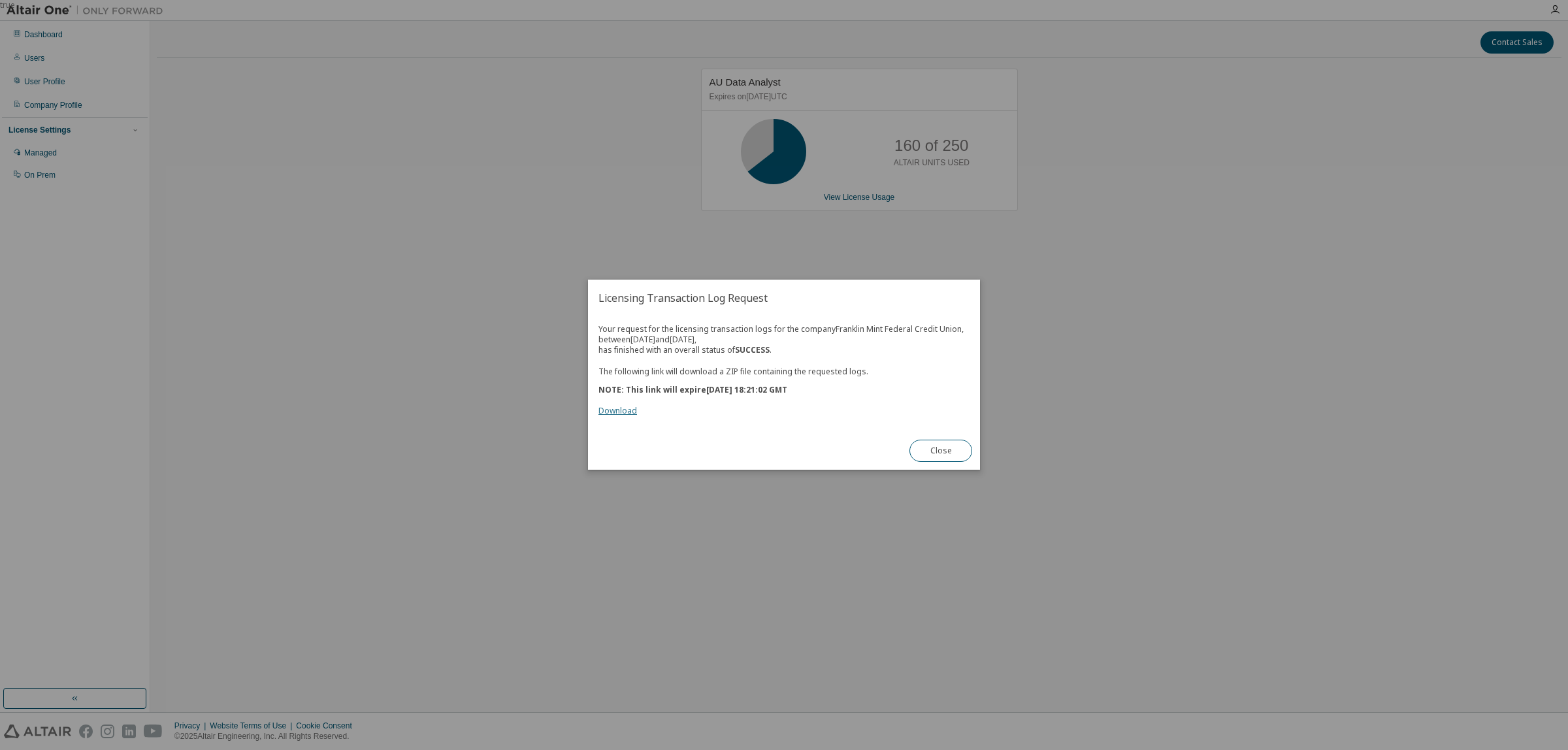
click at [609, 407] on link "Download" at bounding box center [617, 411] width 39 height 11
click at [958, 449] on button "Close" at bounding box center [941, 452] width 63 height 22
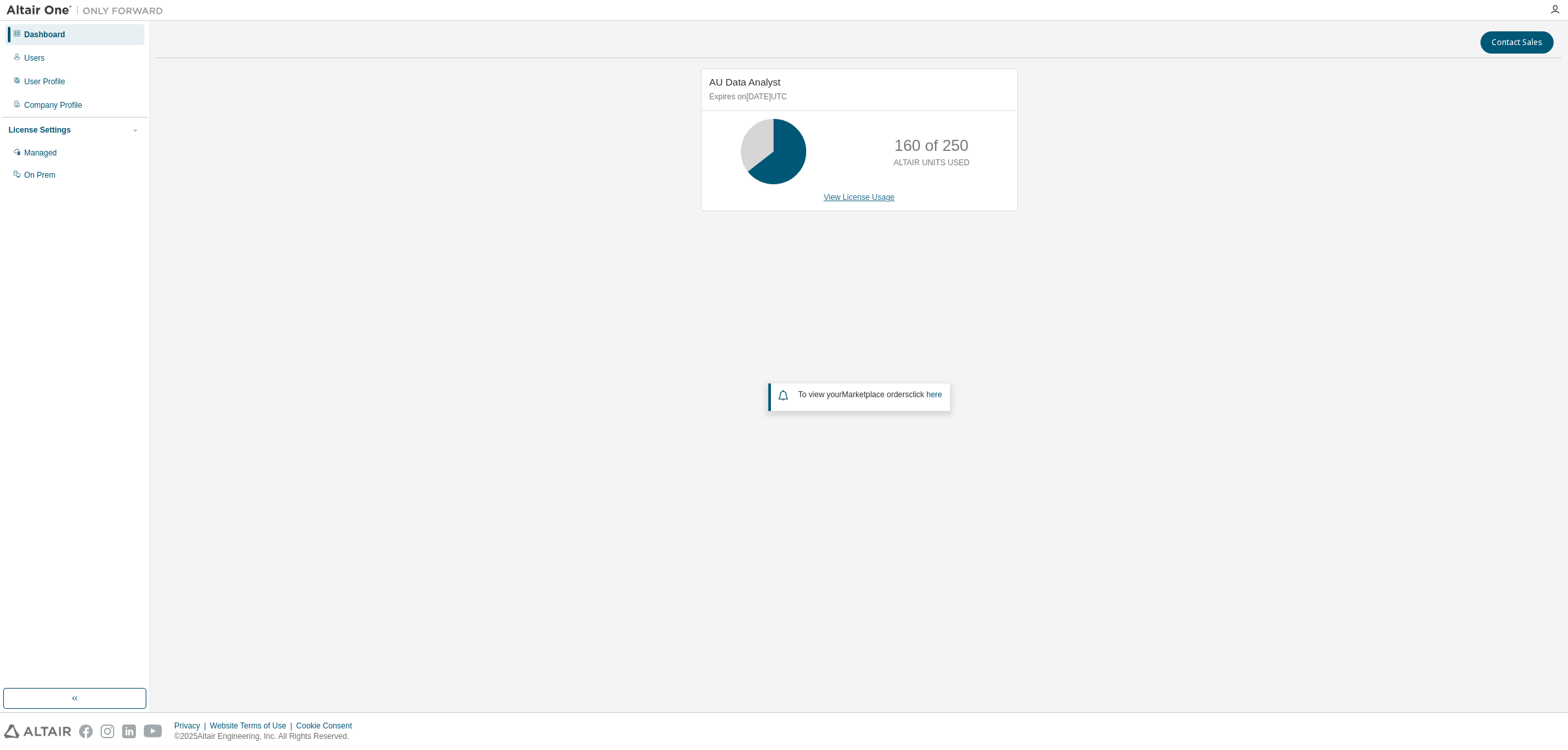
click at [857, 198] on link "View License Usage" at bounding box center [859, 198] width 71 height 9
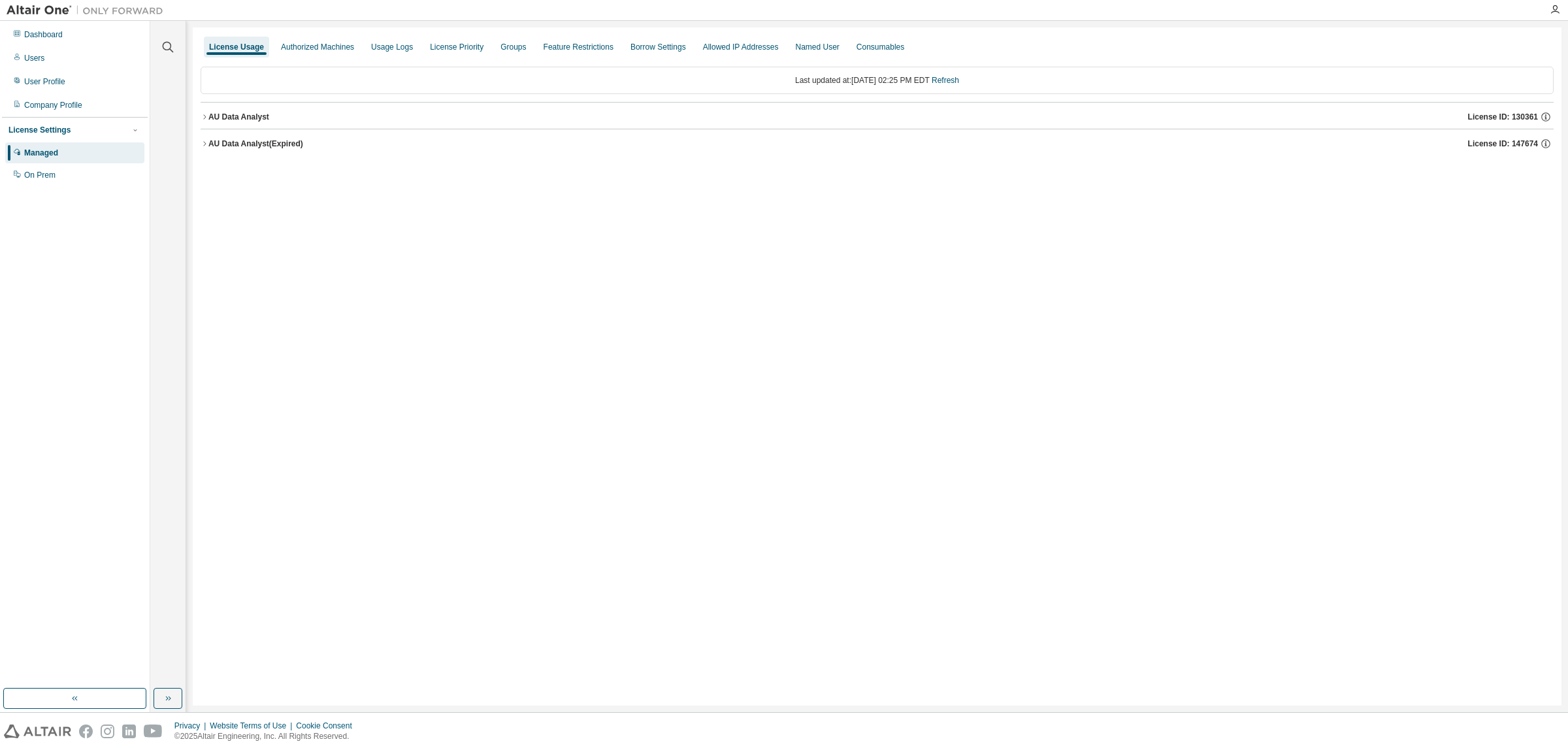
click at [265, 120] on div "AU Data Analyst" at bounding box center [238, 117] width 61 height 10
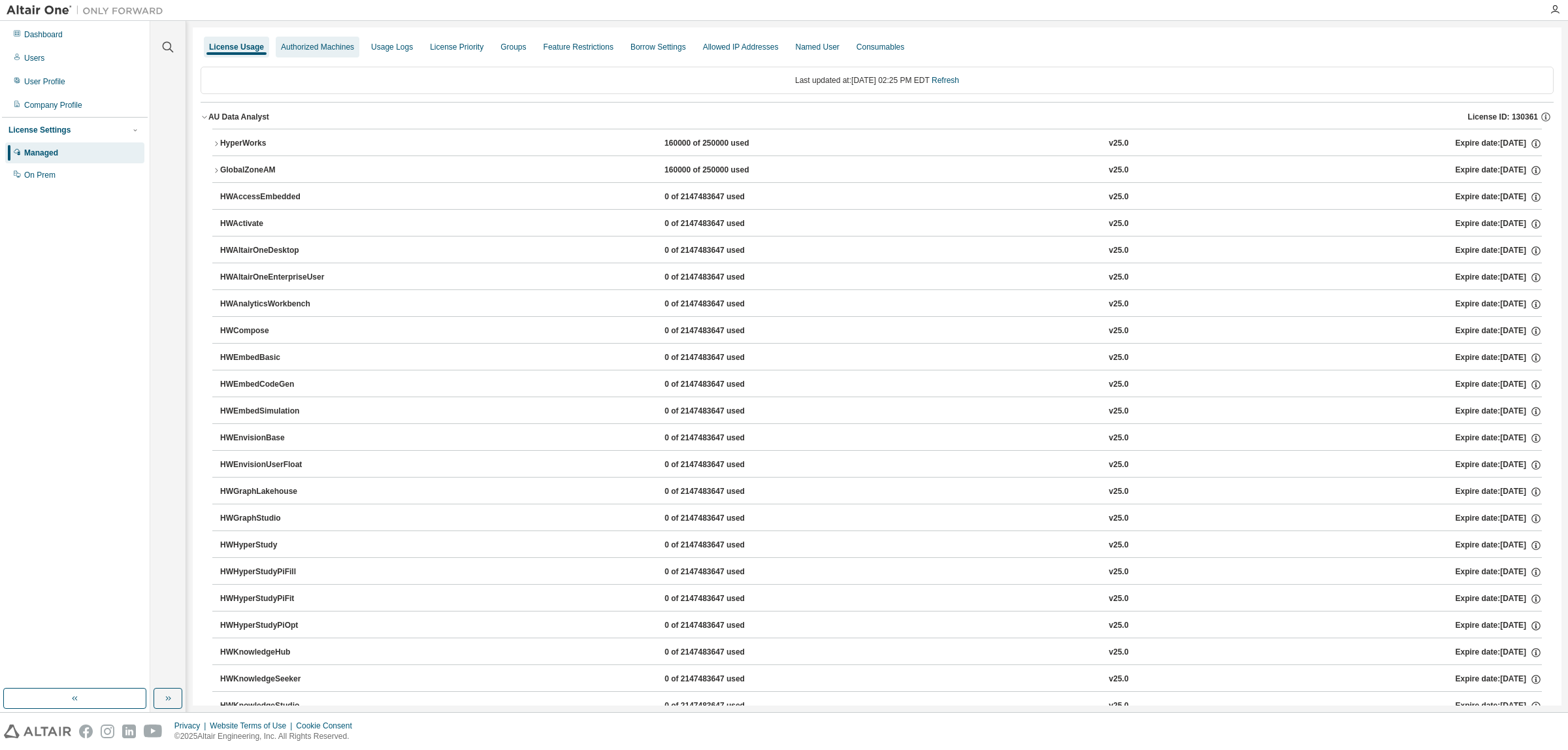
click at [322, 45] on div "Authorized Machines" at bounding box center [317, 47] width 73 height 10
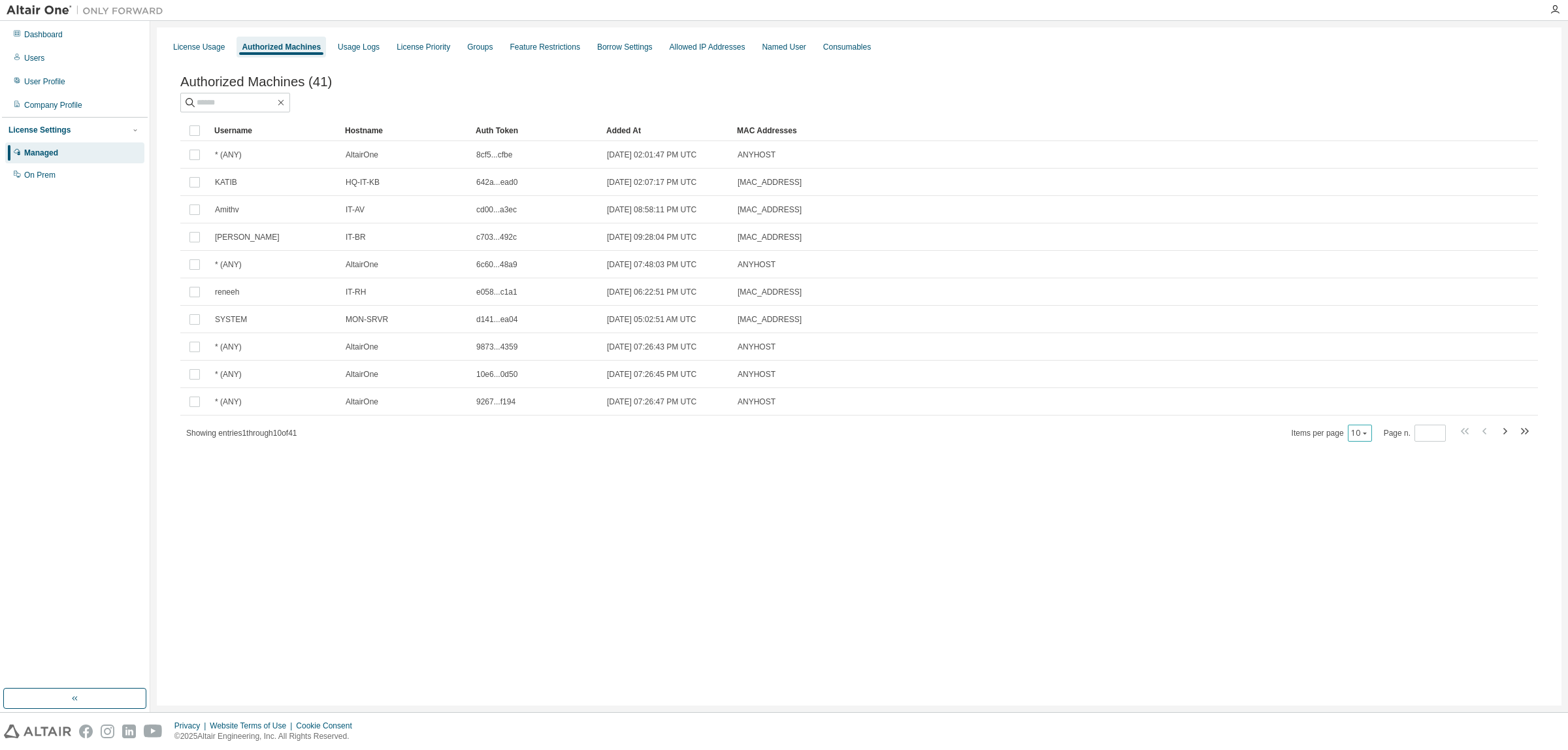
click at [1357, 436] on button "10" at bounding box center [1360, 433] width 18 height 10
click at [1370, 498] on div "50" at bounding box center [1400, 501] width 105 height 16
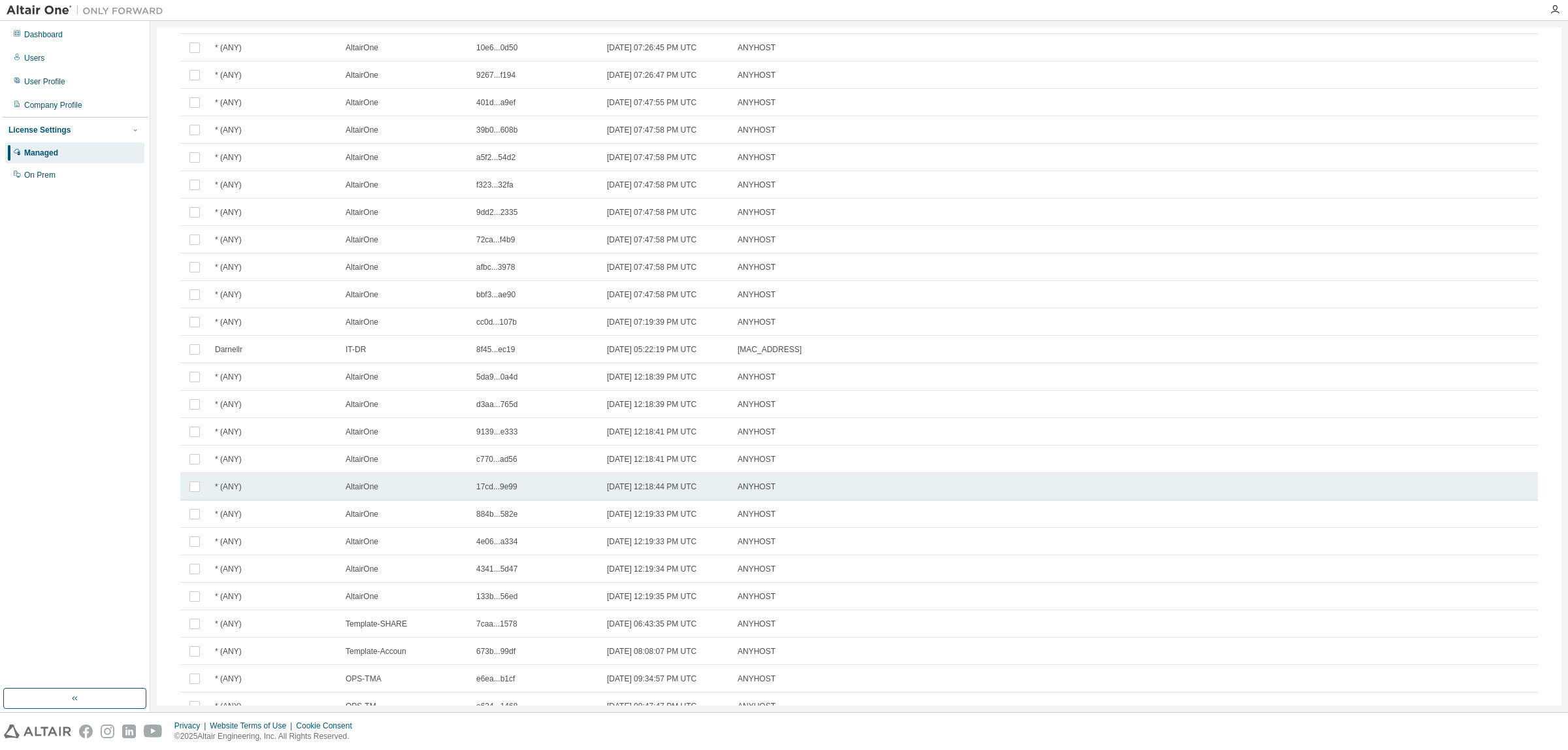
scroll to position [630, 0]
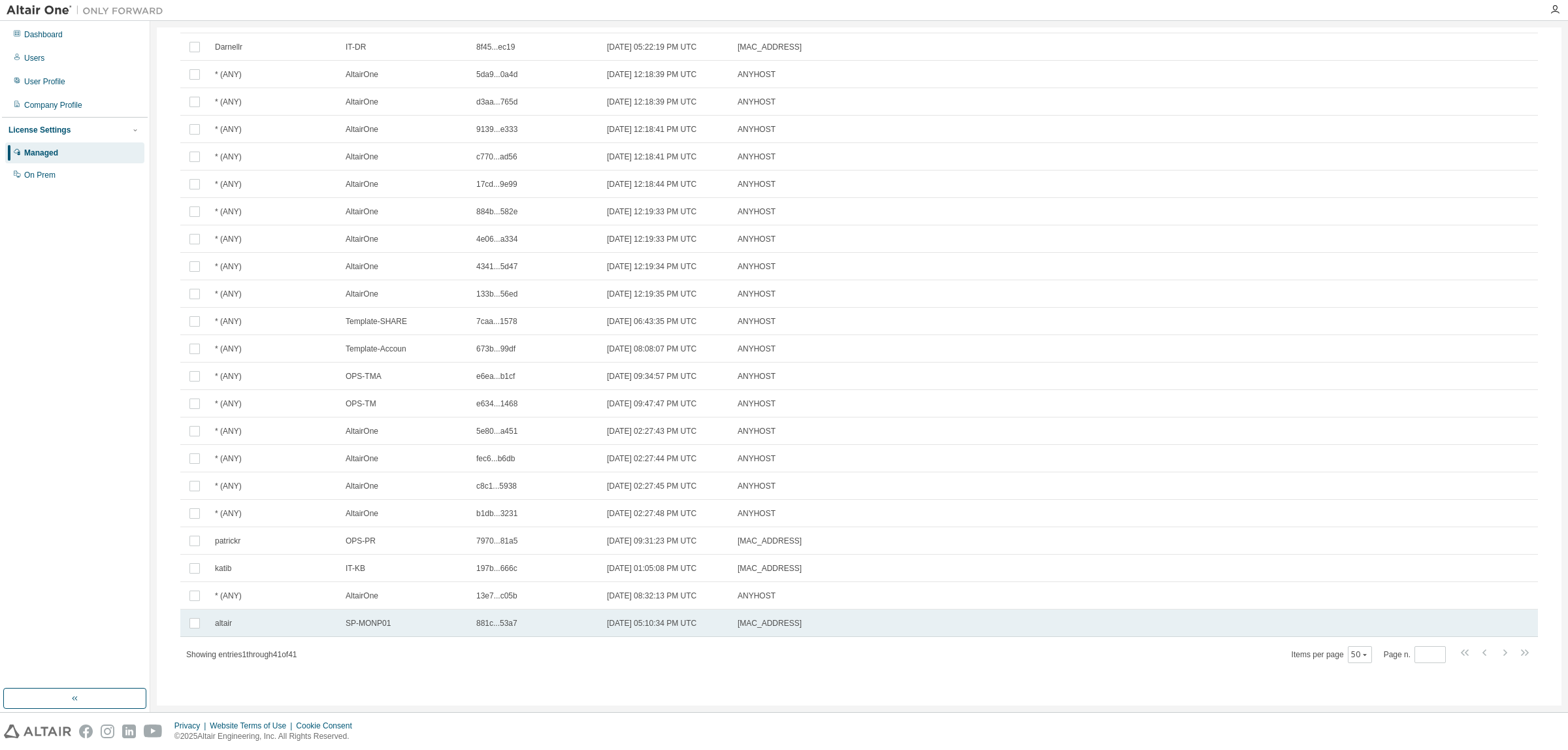
click at [363, 620] on span "SP-MONP01" at bounding box center [368, 623] width 45 height 10
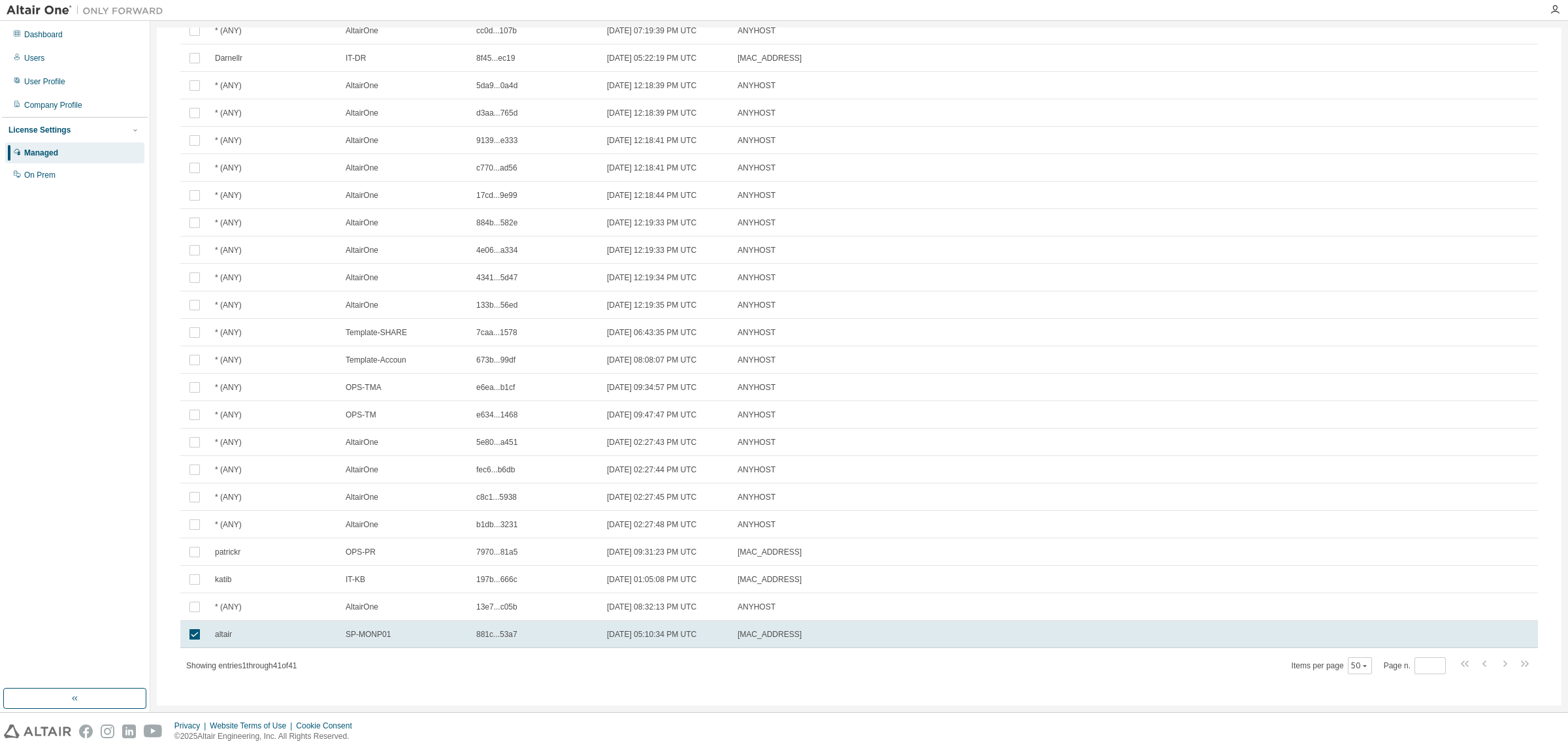
scroll to position [639, 0]
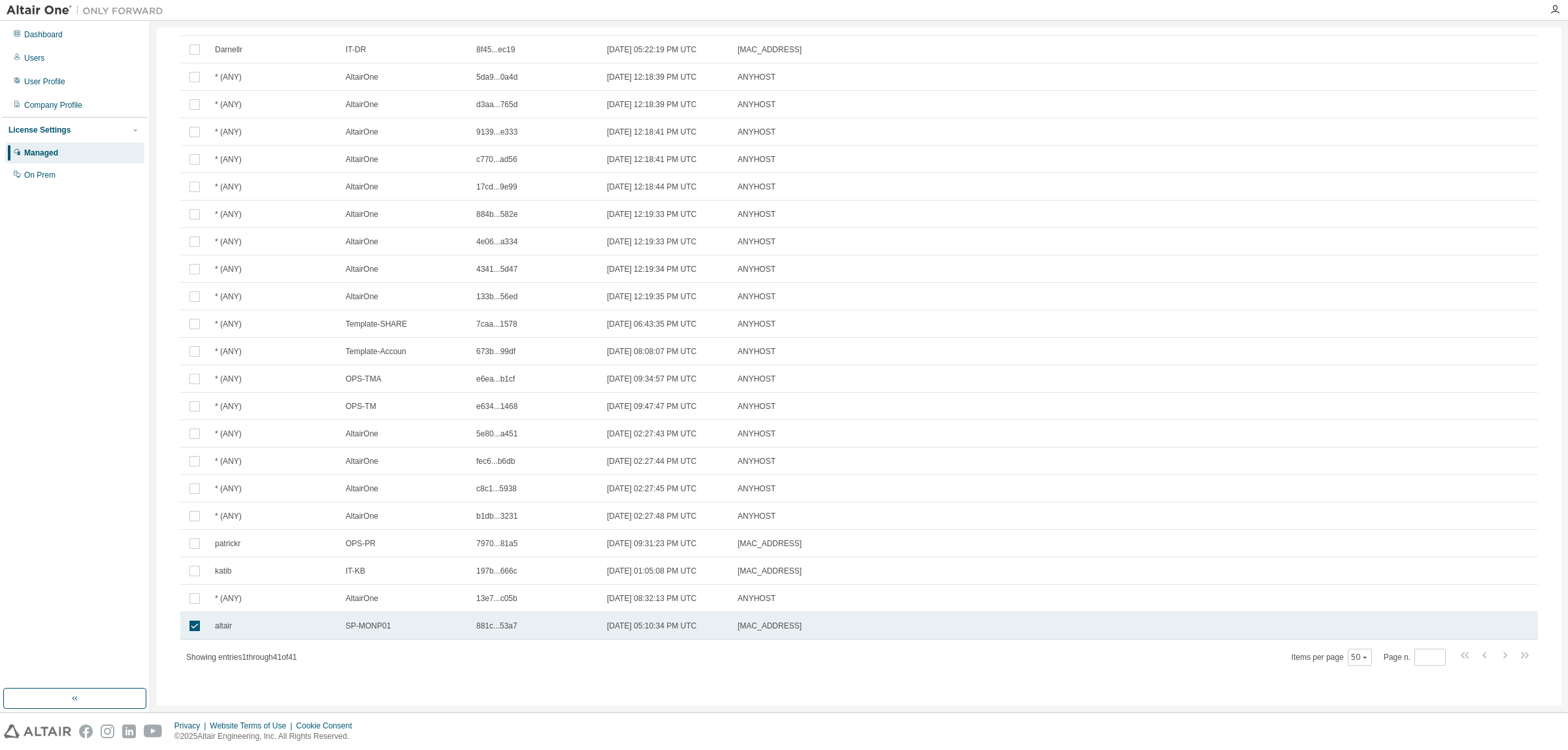
click at [498, 622] on span "881c...53a7" at bounding box center [497, 626] width 41 height 10
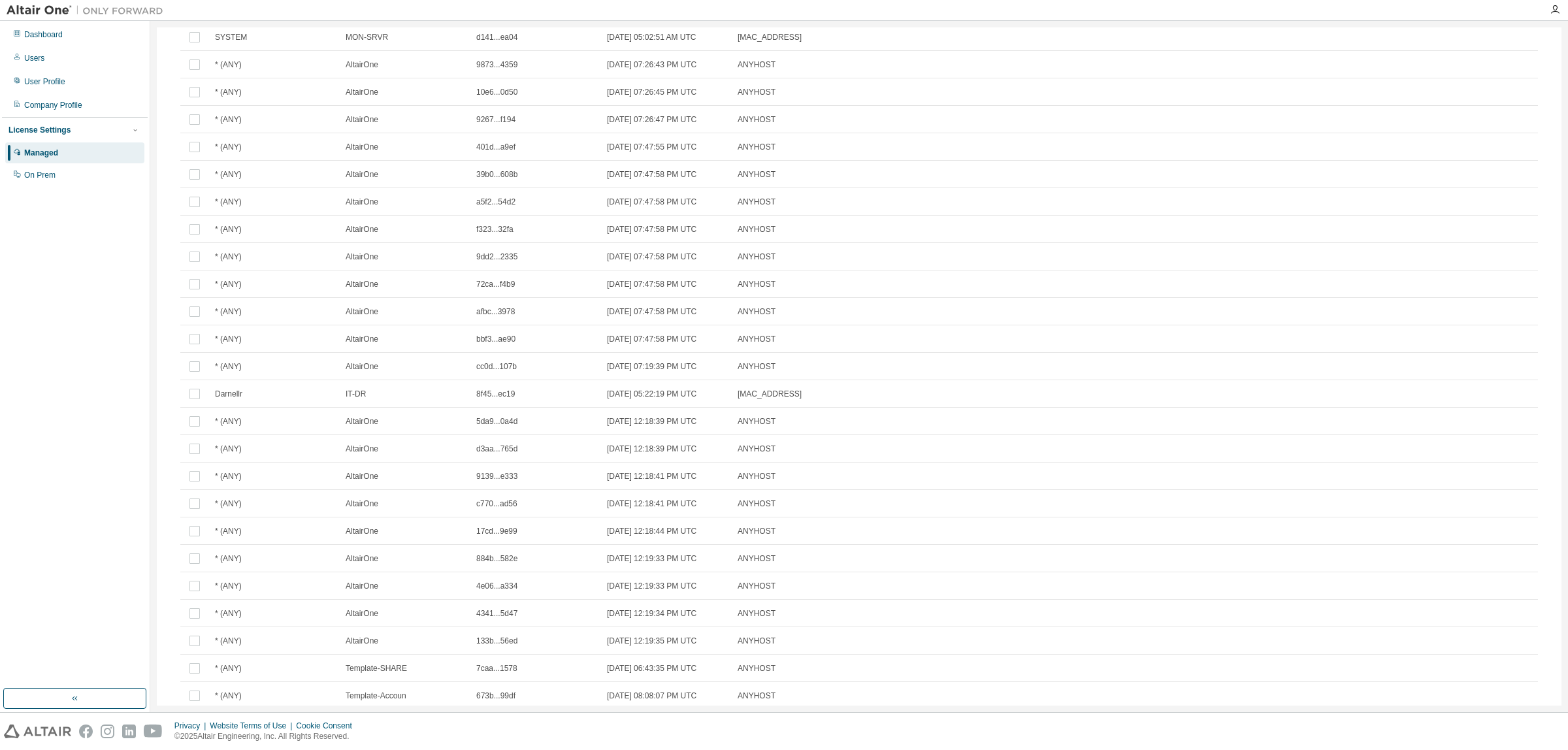
scroll to position [0, 0]
